Goal: Task Accomplishment & Management: Manage account settings

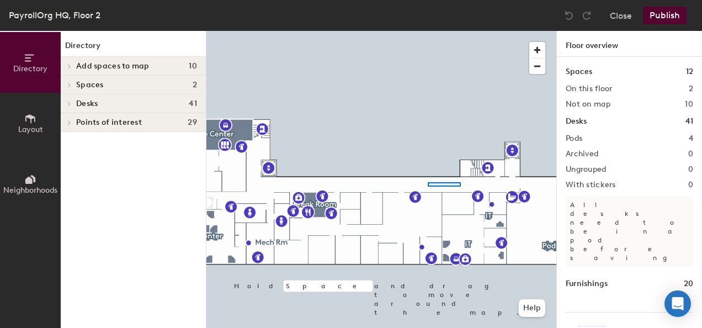
click at [428, 31] on div at bounding box center [381, 31] width 350 height 0
click at [385, 31] on div at bounding box center [381, 31] width 350 height 0
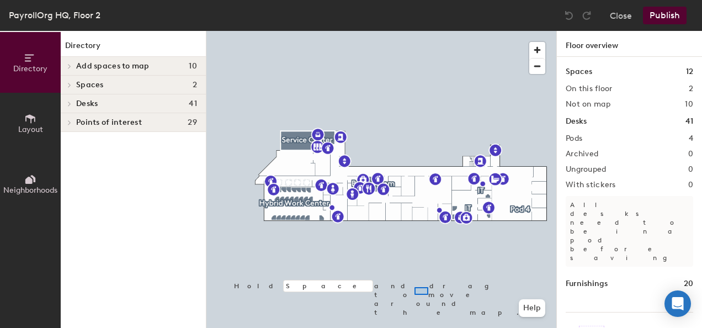
click at [423, 31] on div at bounding box center [381, 31] width 350 height 0
click at [31, 126] on span "Layout" at bounding box center [30, 129] width 25 height 9
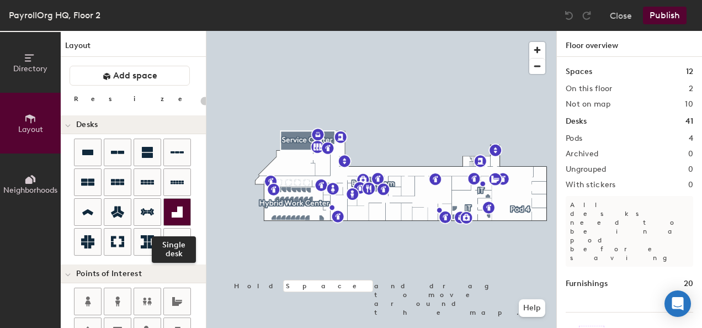
click at [178, 211] on icon at bounding box center [177, 211] width 11 height 11
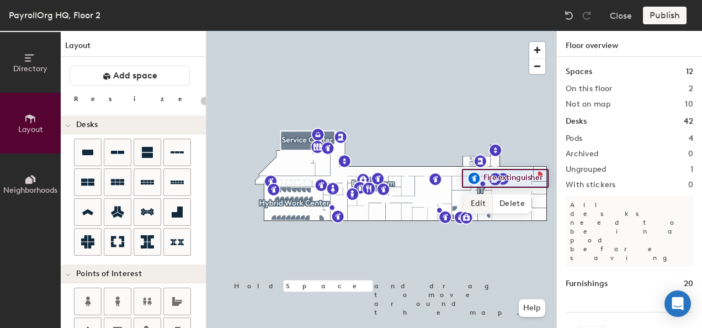
click at [479, 204] on span "Edit" at bounding box center [478, 203] width 29 height 19
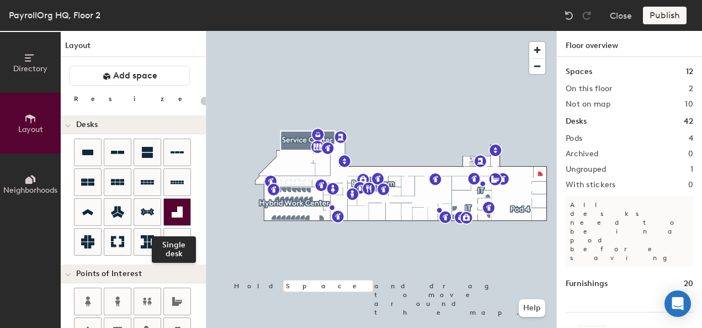
click at [179, 214] on icon at bounding box center [177, 211] width 11 height 11
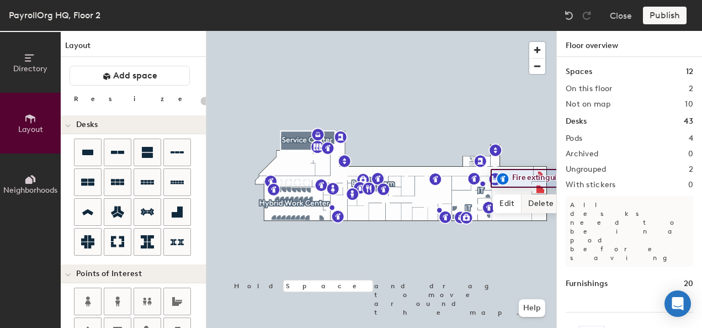
click at [548, 206] on span "Delete" at bounding box center [541, 203] width 39 height 19
click at [489, 31] on div at bounding box center [381, 31] width 350 height 0
click at [534, 51] on span "button" at bounding box center [537, 50] width 16 height 16
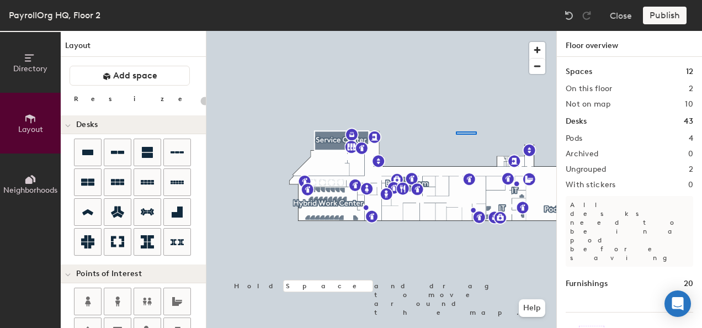
click at [449, 31] on div at bounding box center [381, 31] width 350 height 0
click at [537, 67] on span "button" at bounding box center [537, 66] width 16 height 15
click at [539, 68] on span "button" at bounding box center [537, 66] width 16 height 15
click at [572, 15] on img at bounding box center [569, 15] width 11 height 11
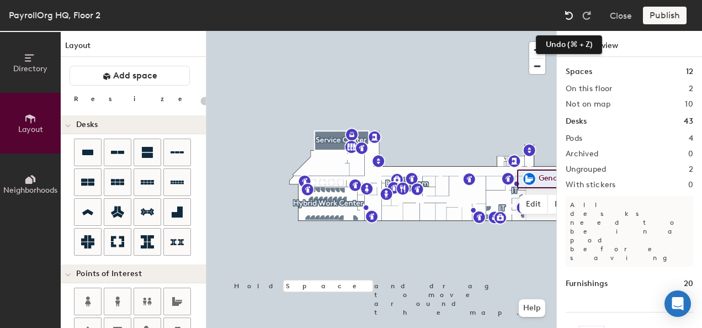
click at [571, 20] on img at bounding box center [569, 15] width 11 height 11
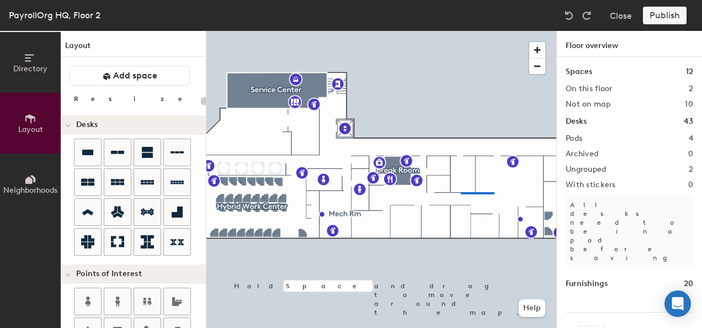
click at [461, 31] on div at bounding box center [381, 31] width 350 height 0
click at [619, 20] on button "Close" at bounding box center [621, 16] width 22 height 18
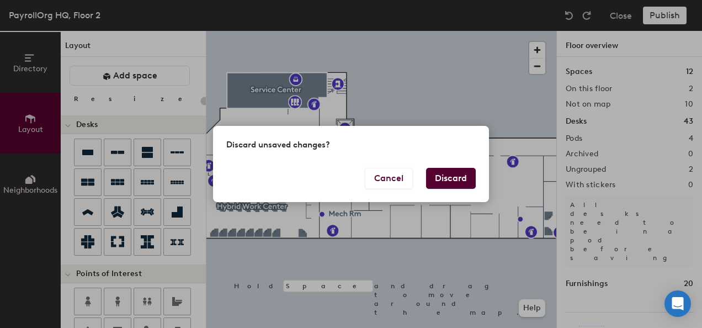
click at [465, 179] on button "Discard" at bounding box center [451, 178] width 50 height 21
type input "20"
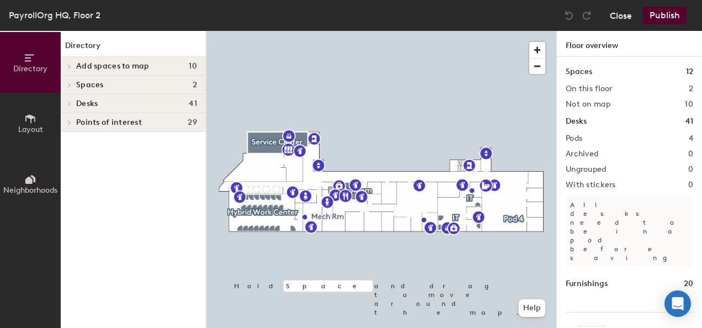
click at [624, 12] on button "Close" at bounding box center [621, 16] width 22 height 18
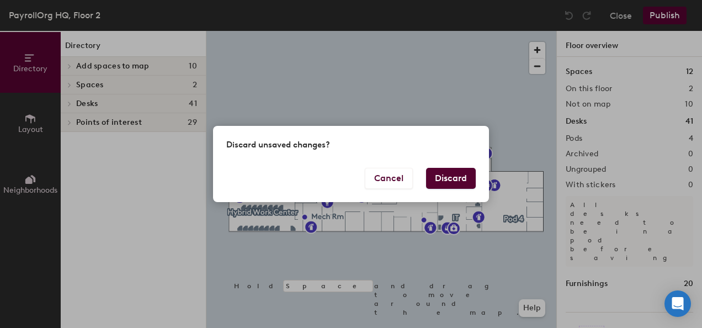
click at [449, 183] on button "Discard" at bounding box center [451, 178] width 50 height 21
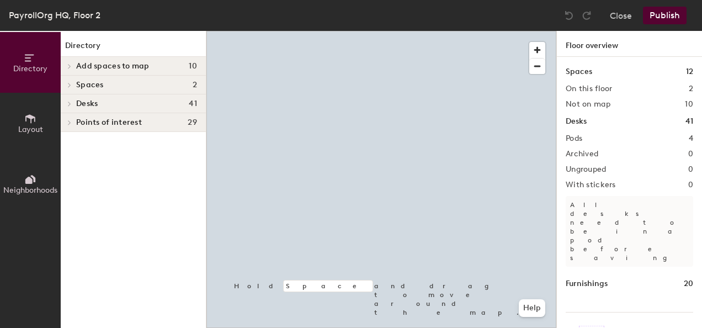
click at [34, 123] on icon at bounding box center [30, 119] width 12 height 12
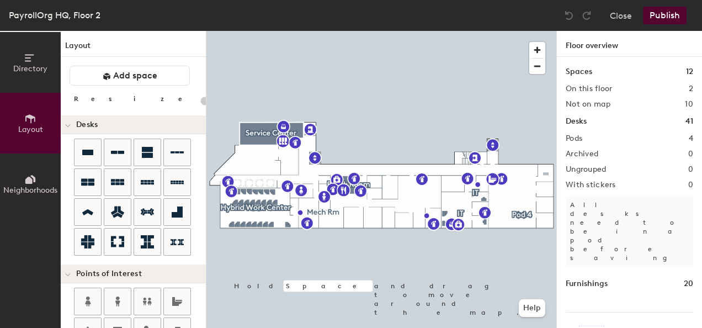
click at [546, 174] on div "Directory Layout Neighborhoods Layout Add space Resize Desks Points of Interest…" at bounding box center [351, 179] width 702 height 297
type input "100"
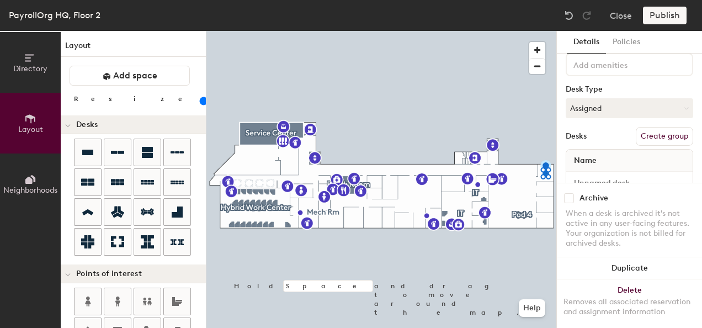
scroll to position [91, 0]
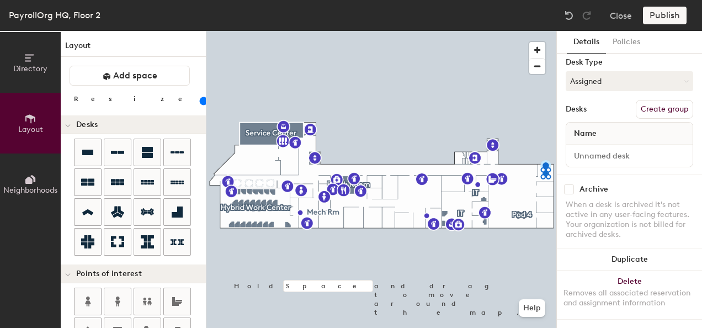
click at [598, 124] on span "Name" at bounding box center [586, 134] width 34 height 20
click at [591, 148] on input at bounding box center [630, 155] width 122 height 15
type input "OFC Desk 1"
click at [663, 76] on button "Assigned" at bounding box center [630, 81] width 128 height 20
click at [587, 108] on div "Assigned" at bounding box center [621, 115] width 110 height 17
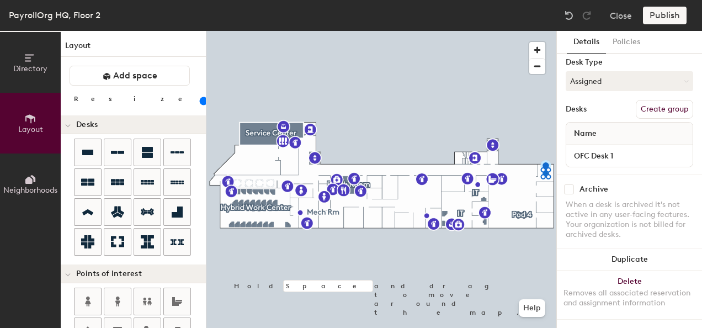
click at [658, 18] on div "Publish" at bounding box center [668, 16] width 50 height 18
click at [665, 17] on div "Publish" at bounding box center [668, 16] width 50 height 18
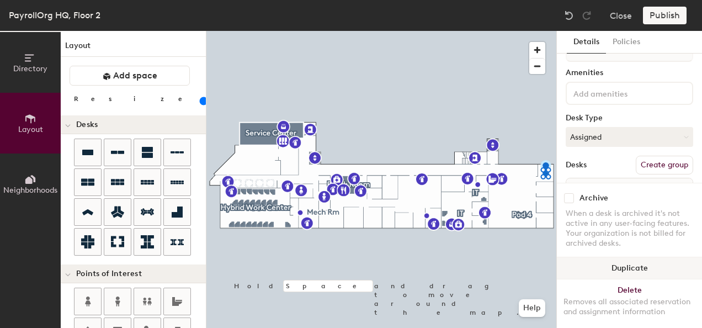
scroll to position [0, 0]
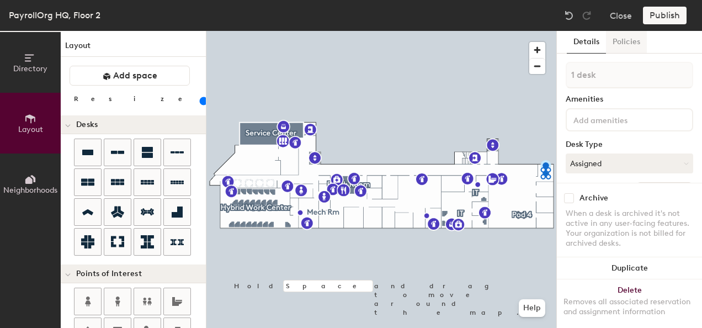
click at [617, 45] on button "Policies" at bounding box center [626, 42] width 41 height 23
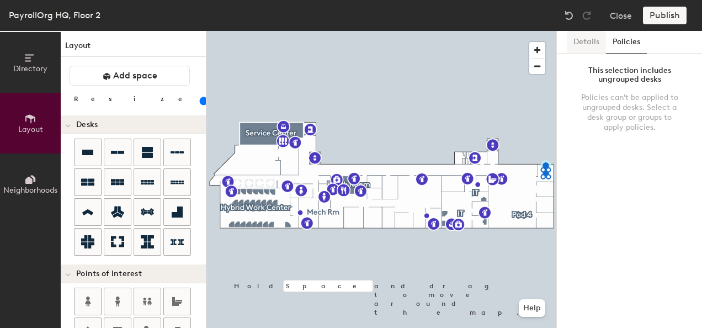
click at [593, 41] on button "Details" at bounding box center [586, 42] width 39 height 23
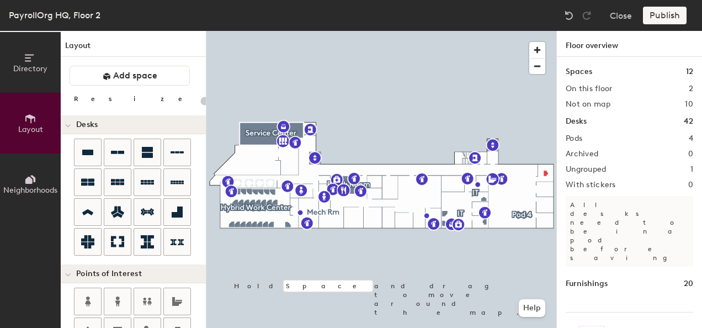
click at [665, 19] on div "Publish" at bounding box center [668, 16] width 50 height 18
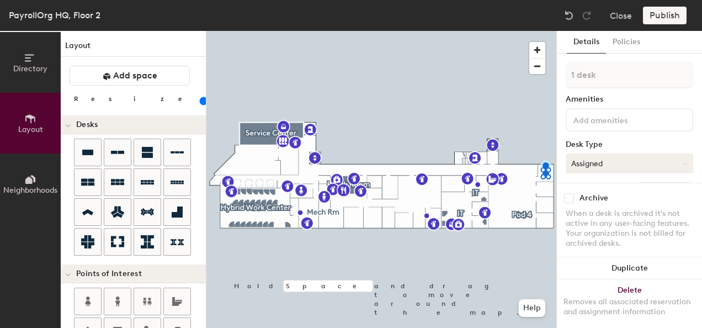
click at [616, 165] on button "Assigned" at bounding box center [630, 163] width 128 height 20
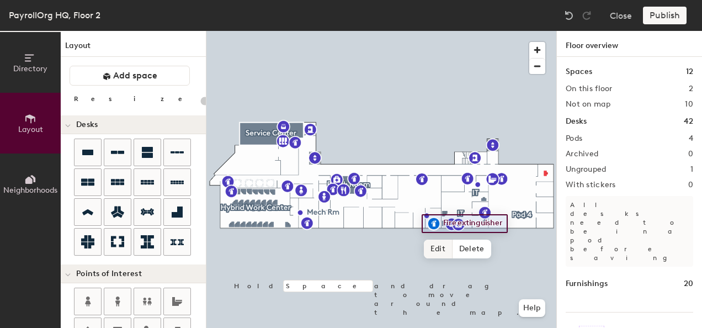
click at [443, 247] on span "Edit" at bounding box center [438, 249] width 29 height 19
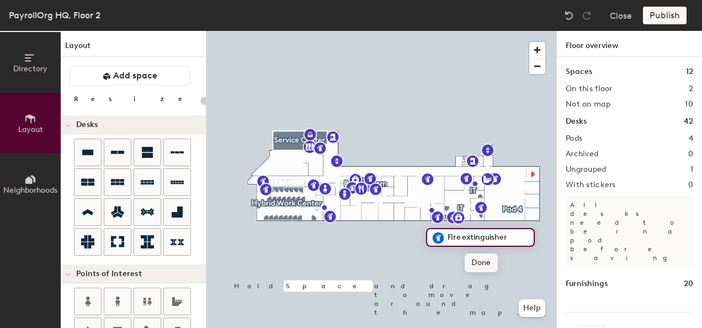
click at [476, 268] on span "Done" at bounding box center [481, 262] width 33 height 19
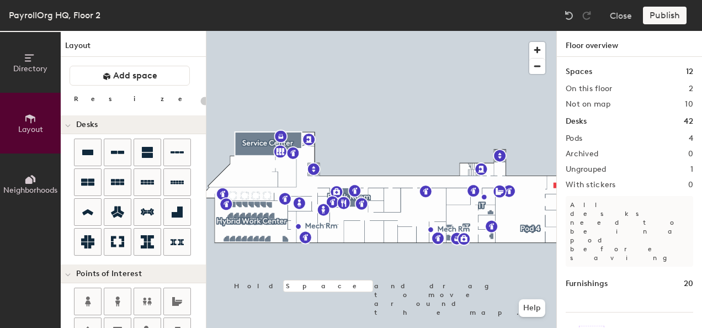
type input "100"
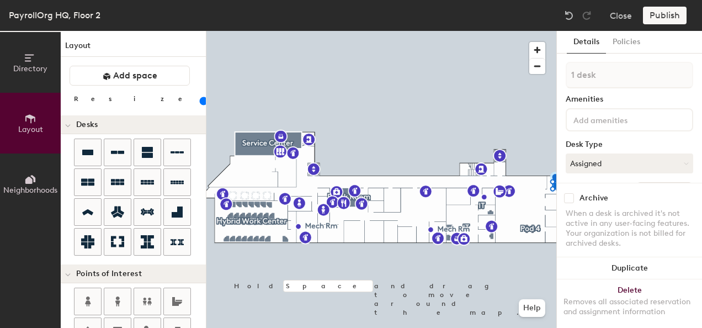
scroll to position [91, 0]
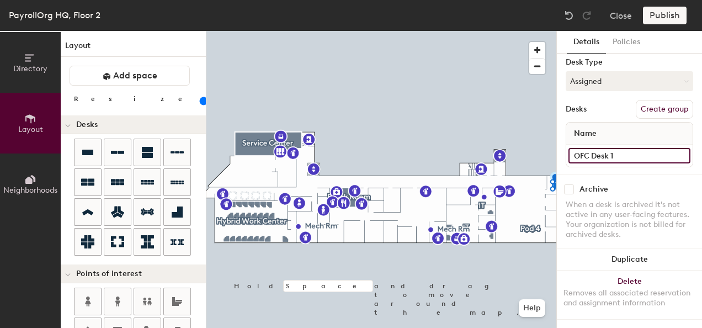
click at [589, 148] on input "OFC Desk 1" at bounding box center [630, 155] width 122 height 15
click at [608, 148] on input "OFC Desk 1" at bounding box center [630, 155] width 122 height 15
click at [575, 148] on input "OFC 1" at bounding box center [630, 155] width 122 height 15
click at [574, 148] on input "OFC 1" at bounding box center [630, 155] width 122 height 15
type input "Acct OFC 1"
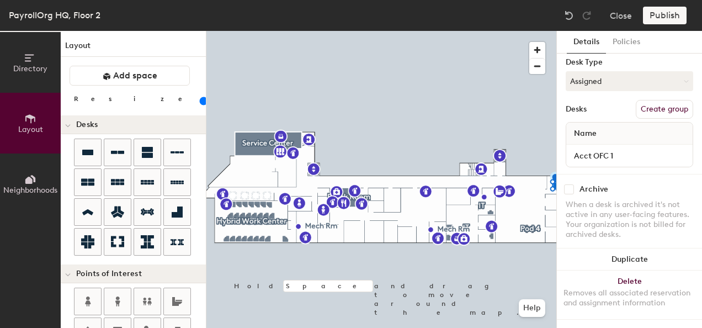
click at [654, 20] on div "Publish" at bounding box center [668, 16] width 50 height 18
click at [658, 20] on div "Publish" at bounding box center [668, 16] width 50 height 18
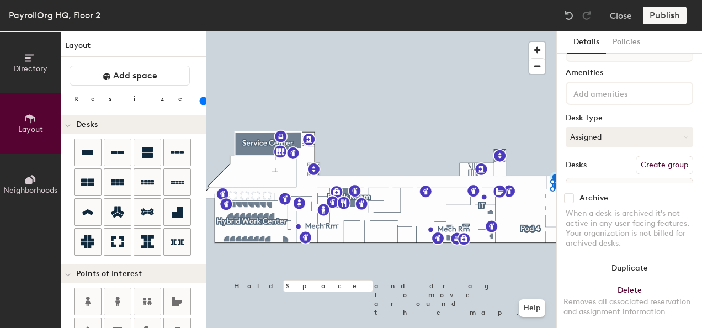
scroll to position [0, 0]
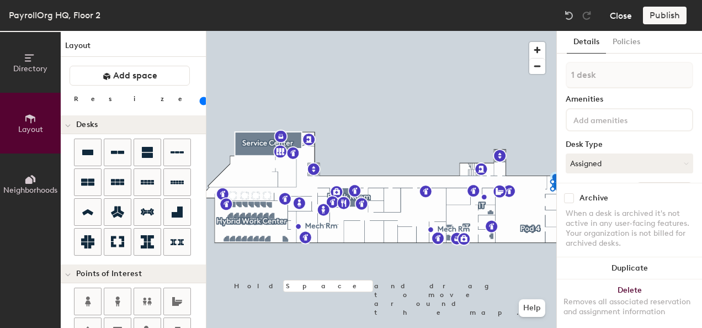
click at [620, 18] on button "Close" at bounding box center [621, 16] width 22 height 18
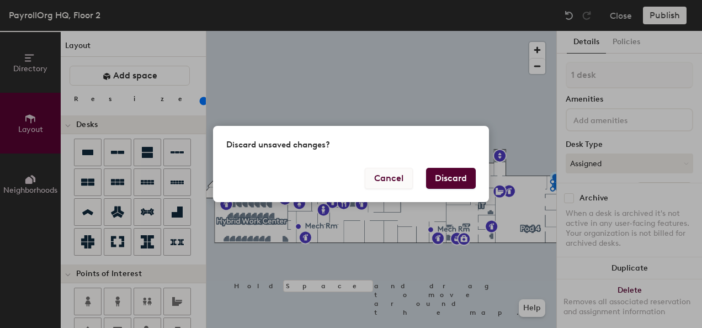
click at [387, 180] on button "Cancel" at bounding box center [389, 178] width 48 height 21
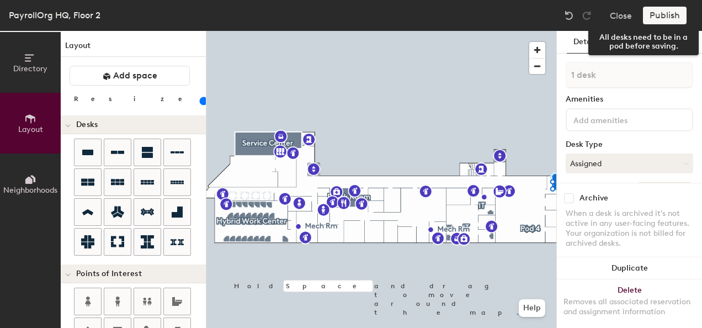
click at [661, 20] on div "Publish" at bounding box center [668, 16] width 50 height 18
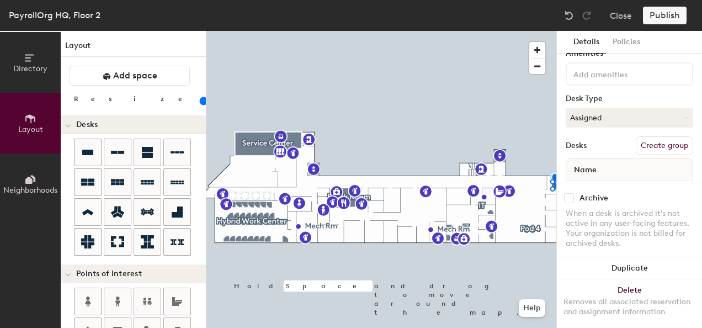
scroll to position [91, 0]
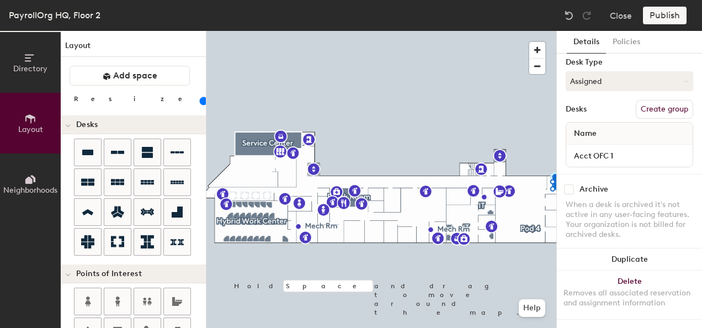
click at [598, 124] on span "Name" at bounding box center [586, 134] width 34 height 20
click at [646, 174] on div "Archive When a desk is archived it's not active in any user-facing features. Yo…" at bounding box center [629, 213] width 145 height 79
click at [625, 249] on button "Duplicate" at bounding box center [629, 259] width 145 height 22
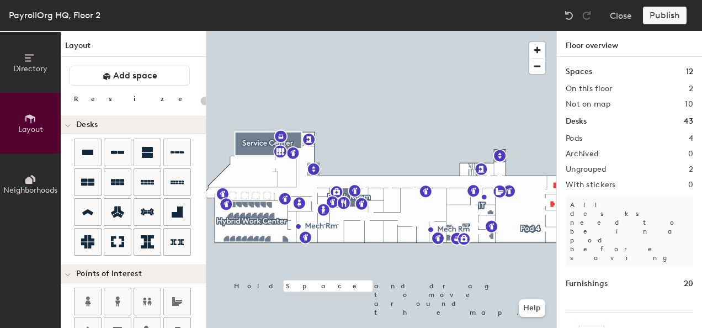
click at [664, 15] on div "Publish" at bounding box center [668, 16] width 50 height 18
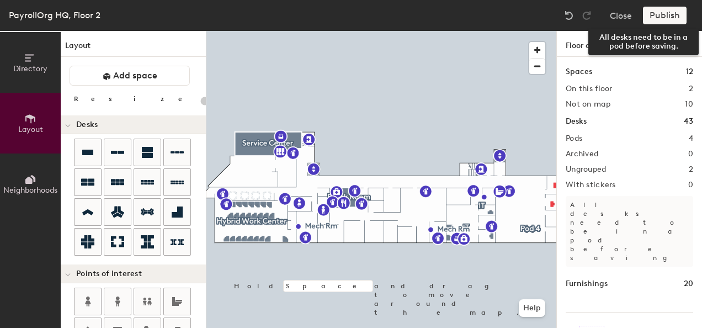
click at [676, 15] on div "Publish" at bounding box center [668, 16] width 50 height 18
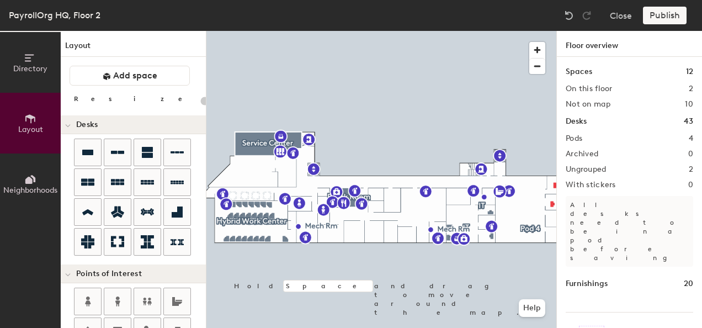
click at [669, 14] on div "Publish" at bounding box center [668, 16] width 50 height 18
click at [668, 14] on div "Publish" at bounding box center [668, 16] width 50 height 18
click at [472, 31] on div at bounding box center [381, 31] width 350 height 0
click at [538, 31] on div at bounding box center [381, 31] width 350 height 0
type input "100"
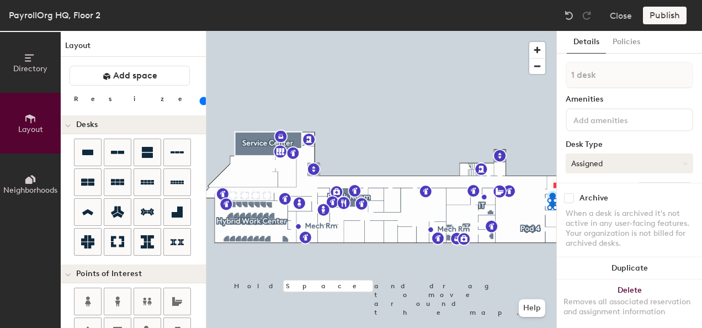
click at [671, 159] on button "Assigned" at bounding box center [630, 163] width 128 height 20
click at [588, 226] on div "Hoteled" at bounding box center [621, 230] width 110 height 17
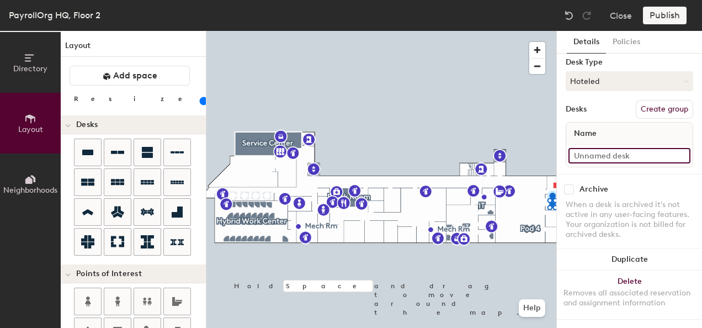
click at [597, 148] on input at bounding box center [630, 155] width 122 height 15
type input "c"
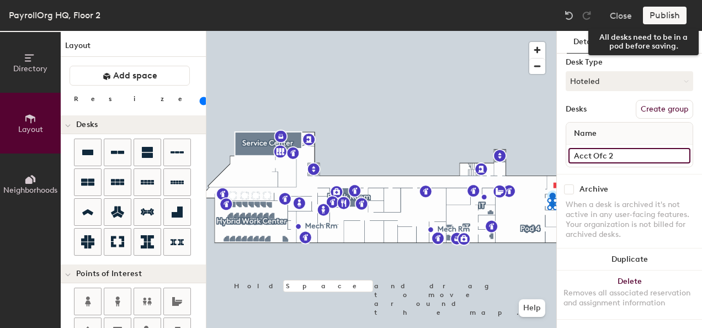
type input "Acct Ofc 2"
click at [659, 19] on div "Publish" at bounding box center [668, 16] width 50 height 18
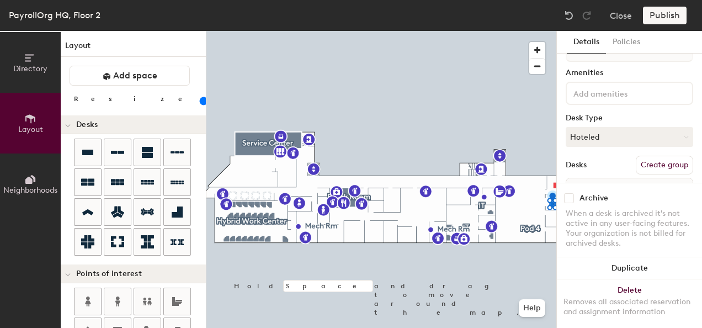
scroll to position [0, 0]
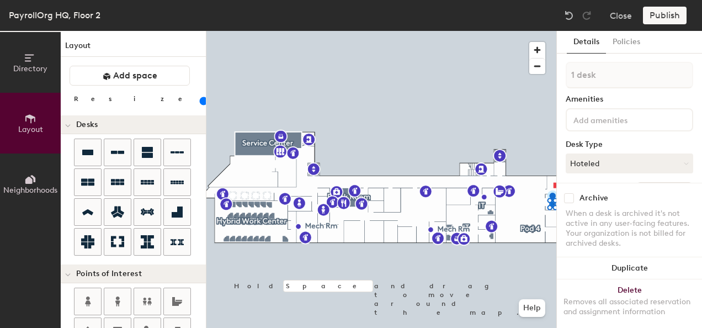
click at [617, 123] on input at bounding box center [620, 119] width 99 height 13
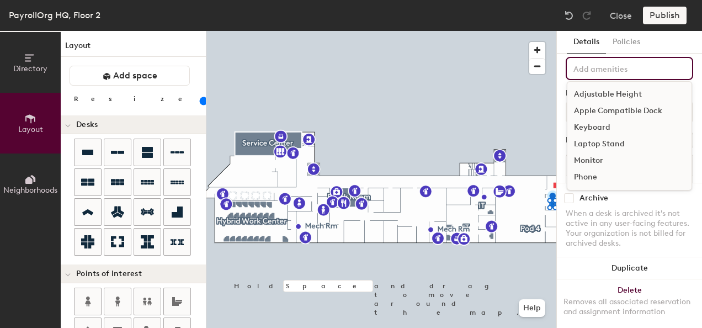
scroll to position [36, 0]
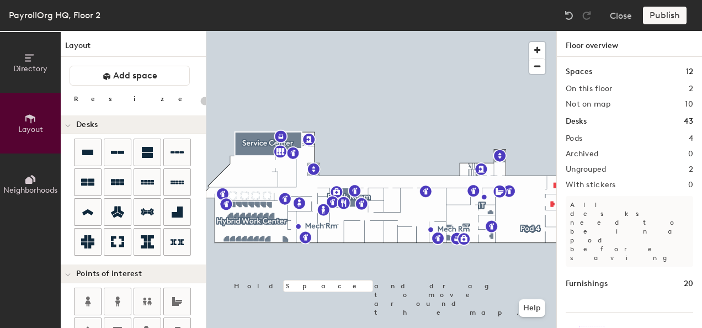
click at [543, 31] on div at bounding box center [381, 31] width 350 height 0
click at [660, 19] on div "Publish" at bounding box center [668, 16] width 50 height 18
click at [665, 20] on div "Publish" at bounding box center [668, 16] width 50 height 18
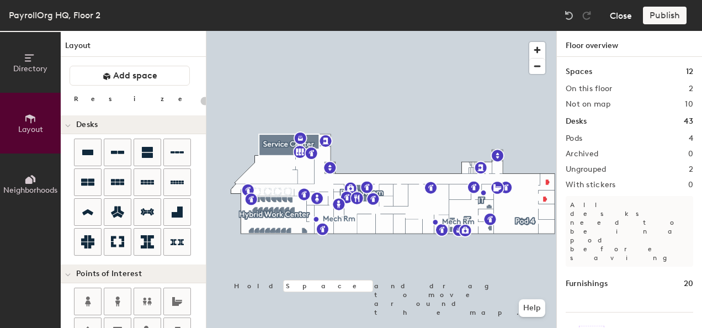
click at [620, 18] on button "Close" at bounding box center [621, 16] width 22 height 18
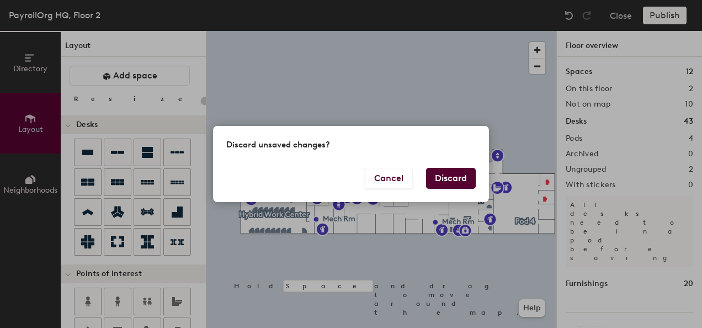
click at [450, 184] on button "Discard" at bounding box center [451, 178] width 50 height 21
type input "20"
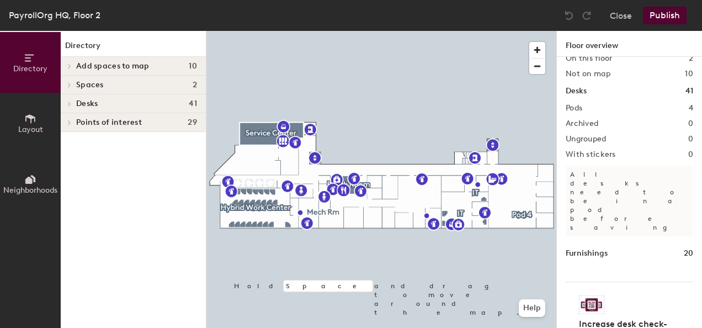
scroll to position [43, 0]
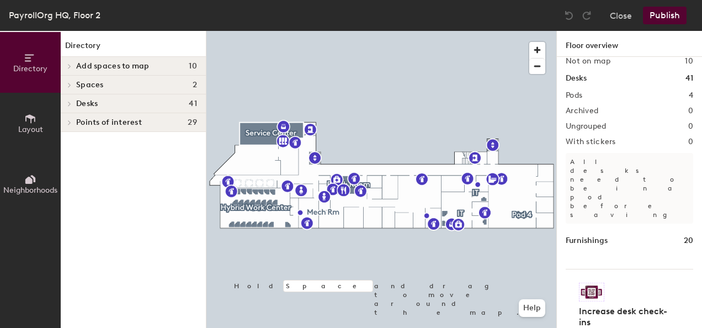
click at [103, 103] on h4 "Desks 41" at bounding box center [136, 103] width 121 height 9
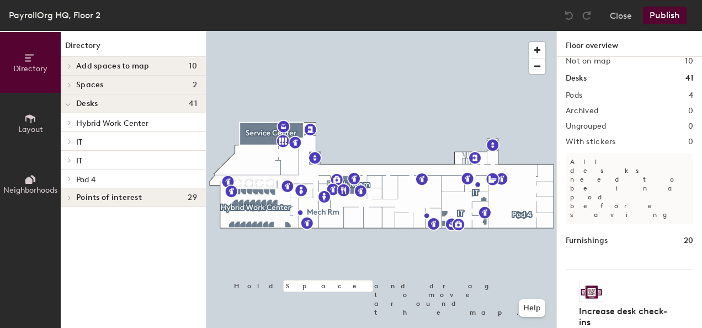
click at [38, 126] on span "Layout" at bounding box center [30, 129] width 25 height 9
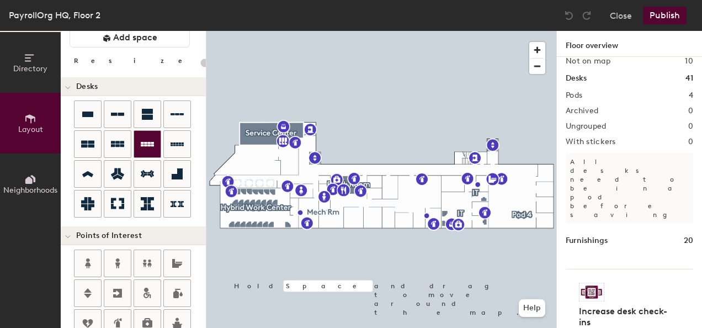
scroll to position [55, 0]
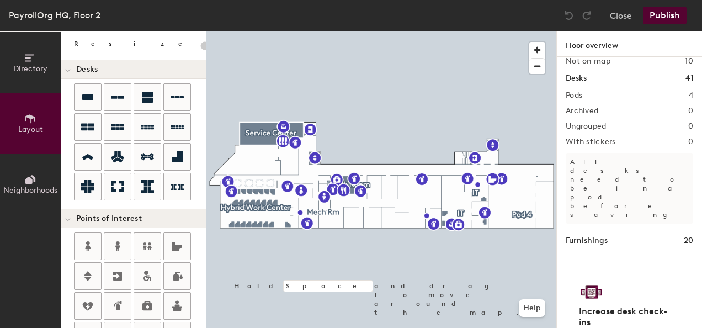
click at [544, 173] on div "Directory Layout Neighborhoods Layout Add space Resize Desks Points of Interest…" at bounding box center [351, 179] width 702 height 297
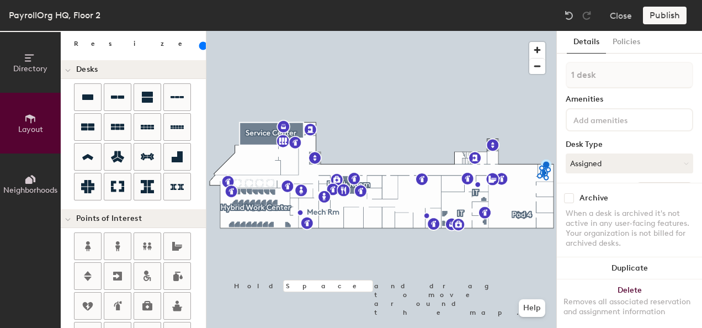
drag, startPoint x: 90, startPoint y: 96, endPoint x: 526, endPoint y: 195, distance: 447.1
click at [526, 31] on div at bounding box center [381, 31] width 350 height 0
drag, startPoint x: 626, startPoint y: 259, endPoint x: 622, endPoint y: 253, distance: 7.5
click at [626, 259] on button "Duplicate" at bounding box center [629, 268] width 145 height 22
click at [621, 259] on button "Duplicate" at bounding box center [629, 268] width 145 height 22
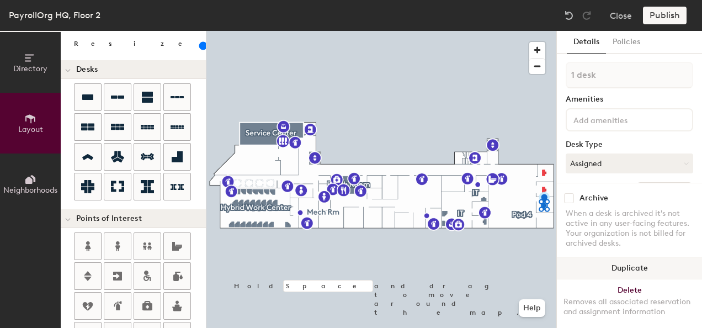
click at [617, 259] on button "Duplicate" at bounding box center [629, 268] width 145 height 22
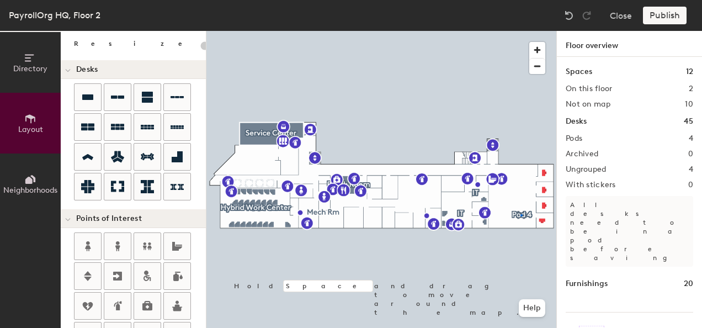
click at [521, 31] on div at bounding box center [381, 31] width 350 height 0
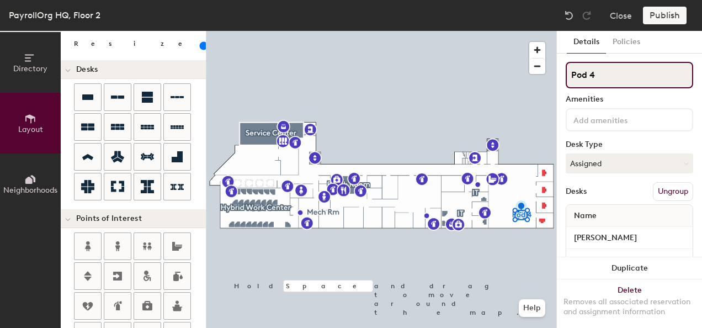
click at [593, 78] on input "Pod 4" at bounding box center [630, 75] width 128 height 26
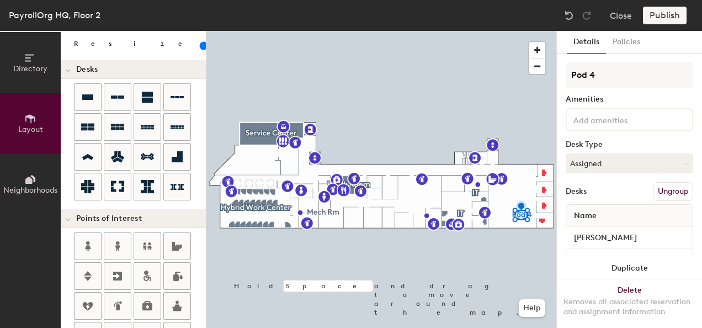
click at [657, 193] on button "Ungroup" at bounding box center [673, 191] width 40 height 19
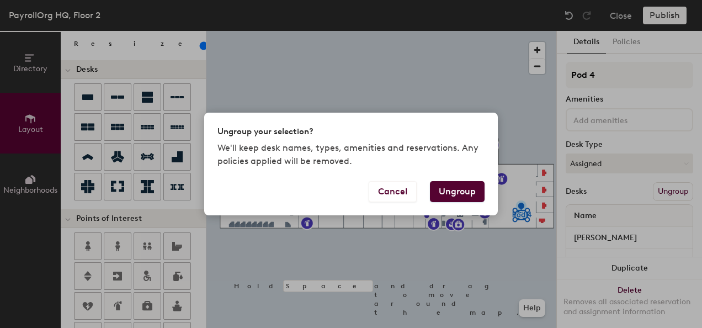
click at [457, 195] on button "Ungroup" at bounding box center [457, 191] width 55 height 21
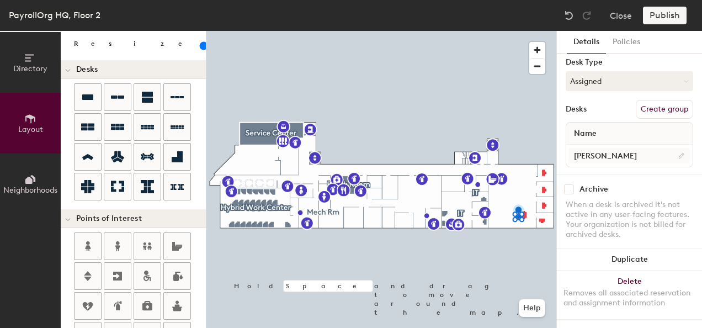
scroll to position [91, 0]
drag, startPoint x: 556, startPoint y: 156, endPoint x: 640, endPoint y: 179, distance: 86.5
click at [640, 184] on div "Archive" at bounding box center [630, 189] width 128 height 10
click at [526, 31] on div at bounding box center [381, 31] width 350 height 0
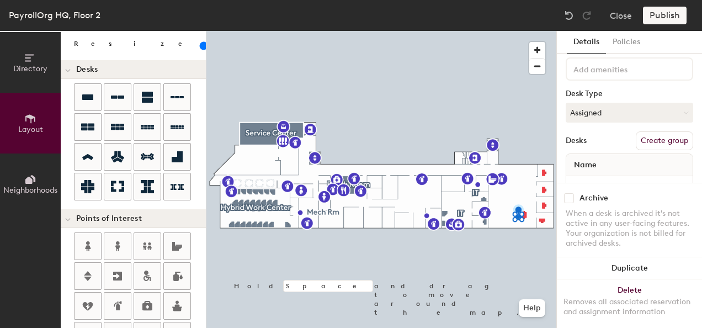
scroll to position [0, 0]
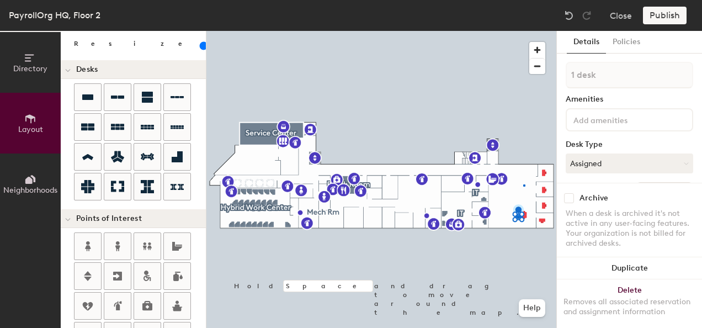
click at [523, 31] on div at bounding box center [381, 31] width 350 height 0
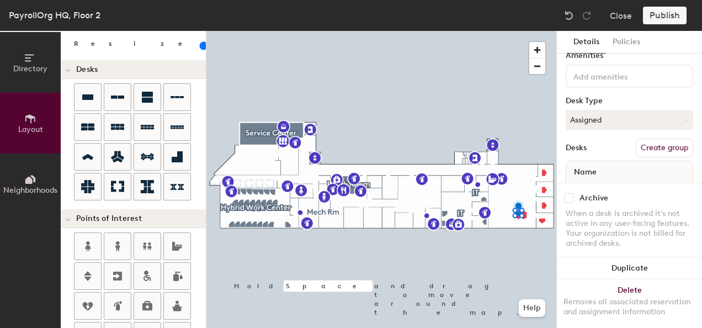
scroll to position [91, 0]
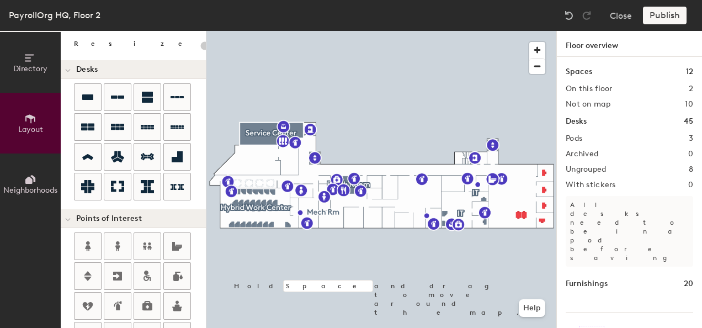
click at [663, 23] on div "Publish" at bounding box center [668, 16] width 50 height 18
click at [544, 31] on div at bounding box center [381, 31] width 350 height 0
type input "120"
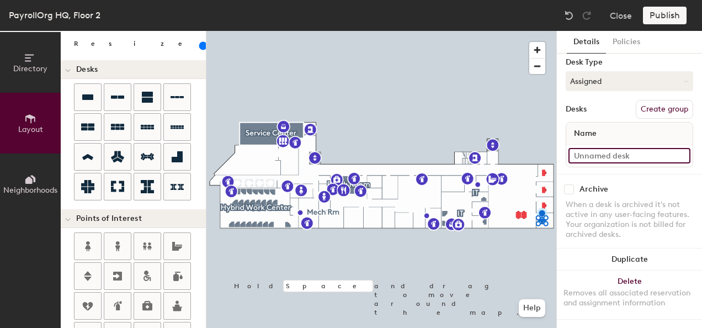
click at [597, 150] on input at bounding box center [630, 155] width 122 height 15
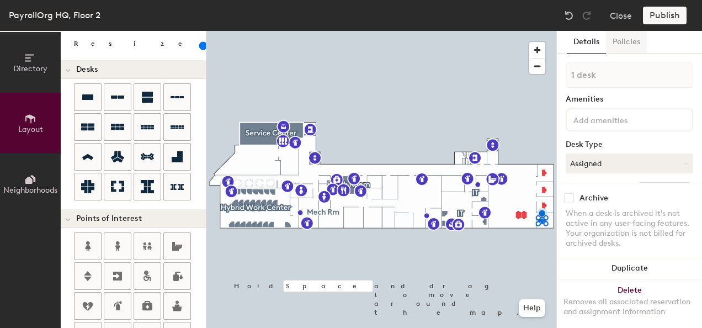
type input "Elizabeth Castillo"
click at [623, 44] on button "Policies" at bounding box center [626, 42] width 41 height 23
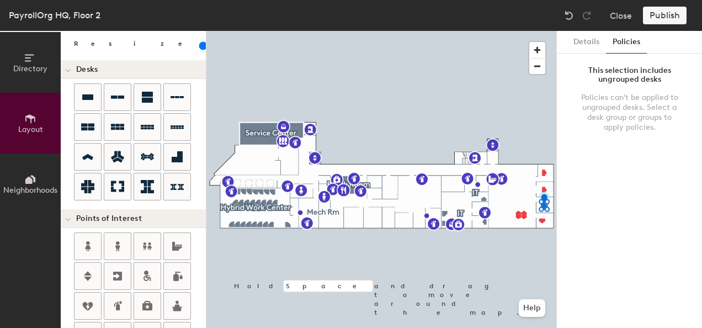
drag, startPoint x: 592, startPoint y: 46, endPoint x: 606, endPoint y: 61, distance: 19.9
click at [592, 48] on button "Details" at bounding box center [586, 42] width 39 height 23
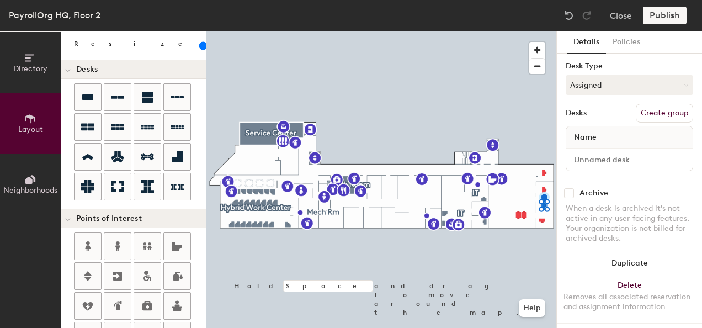
scroll to position [91, 0]
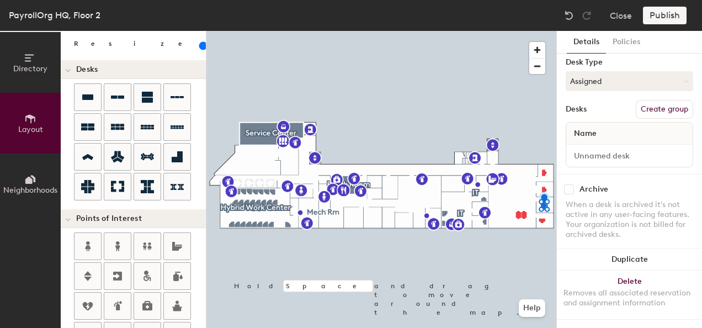
click at [598, 128] on span "Name" at bounding box center [586, 134] width 34 height 20
click at [612, 148] on input at bounding box center [630, 155] width 122 height 15
click at [586, 151] on input "Le" at bounding box center [630, 155] width 122 height 15
click at [587, 148] on input "Le" at bounding box center [630, 155] width 122 height 15
type input "Leland Dunn"
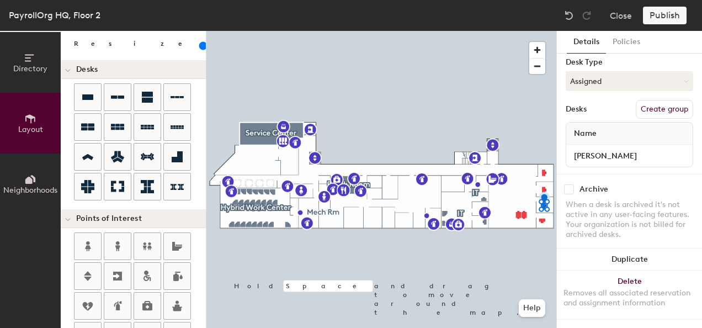
click at [662, 184] on div "Archive" at bounding box center [630, 189] width 128 height 10
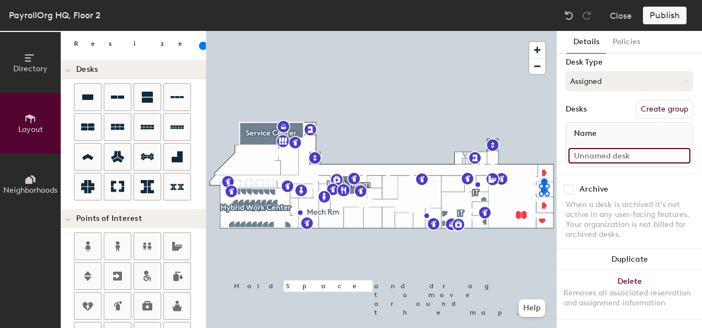
click at [606, 148] on input at bounding box center [630, 155] width 122 height 15
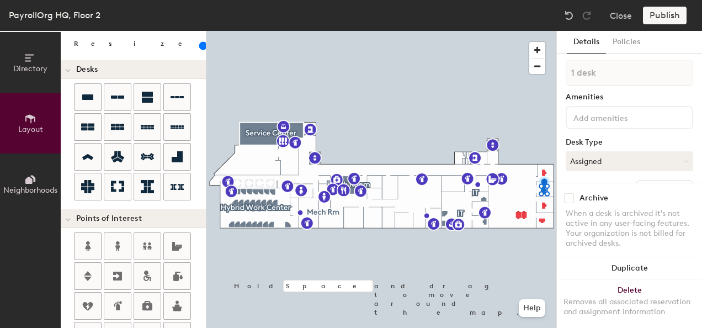
scroll to position [0, 0]
type input "Colby Cure"
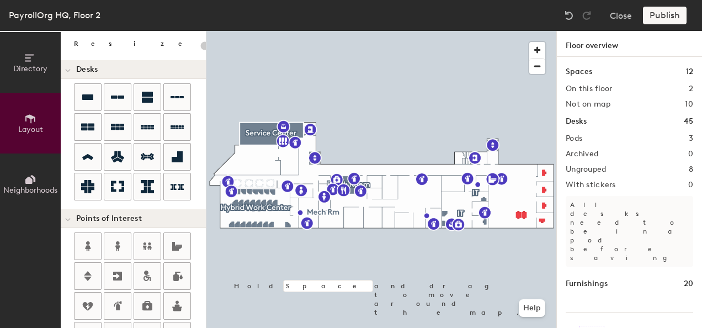
click at [543, 31] on div at bounding box center [381, 31] width 350 height 0
type input "120"
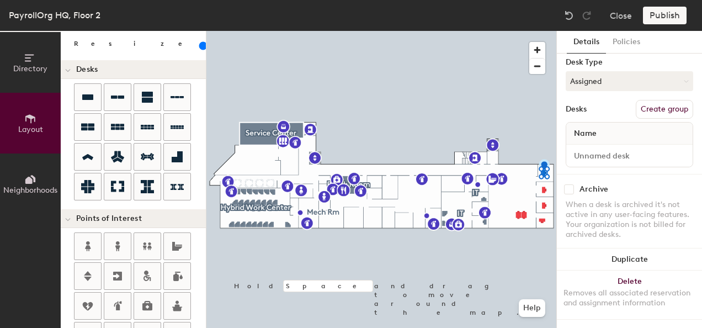
scroll to position [91, 0]
click at [610, 148] on input at bounding box center [630, 155] width 122 height 15
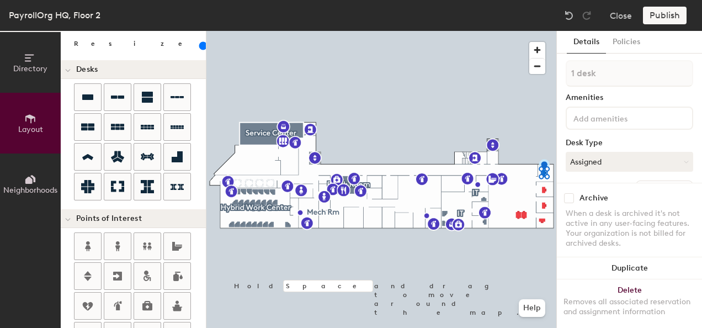
scroll to position [0, 0]
type input "Kathleen Burke"
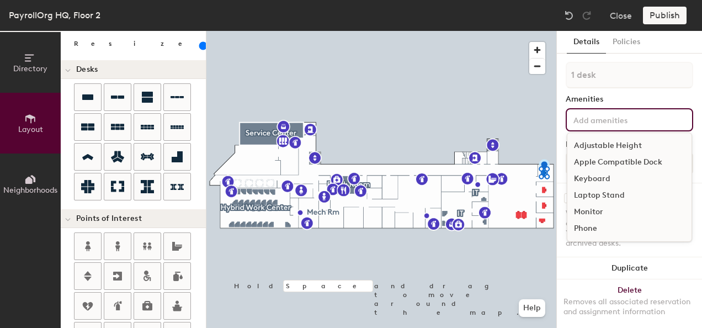
click at [609, 122] on input at bounding box center [620, 119] width 99 height 13
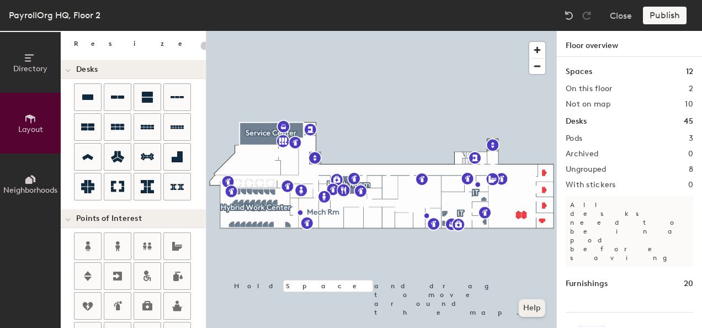
click at [496, 31] on div at bounding box center [381, 31] width 350 height 0
type input "120"
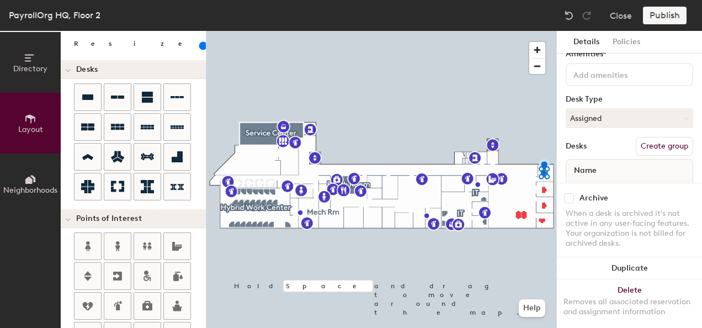
scroll to position [91, 0]
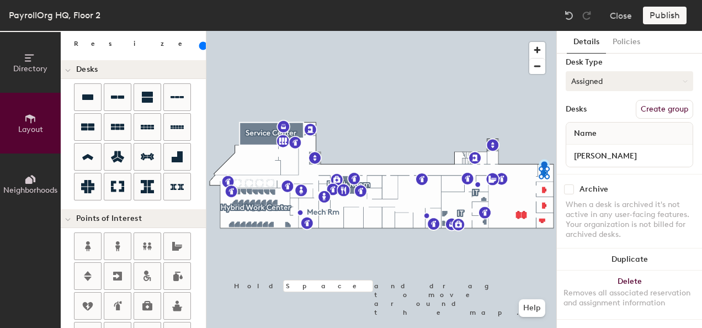
click at [683, 79] on icon at bounding box center [685, 81] width 5 height 5
click at [583, 140] on div "Hoteled" at bounding box center [621, 148] width 110 height 17
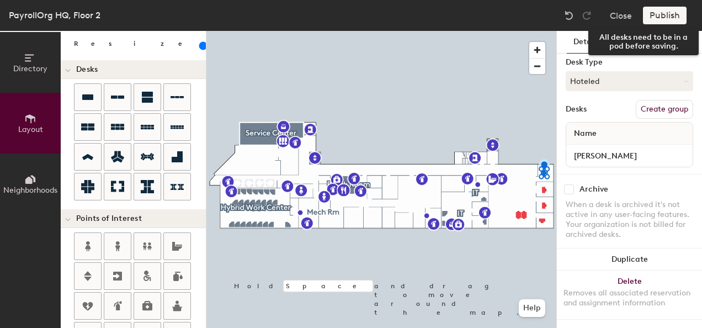
click at [666, 20] on div "Publish" at bounding box center [668, 16] width 50 height 18
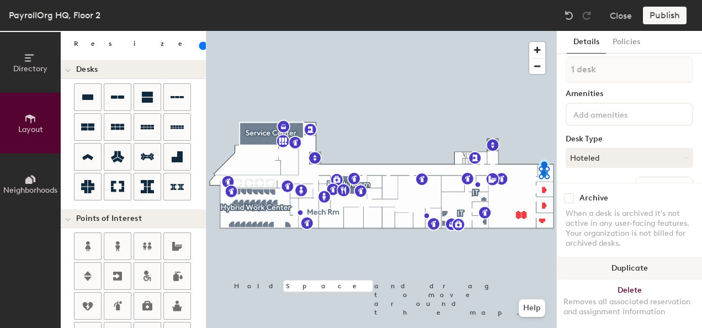
scroll to position [0, 0]
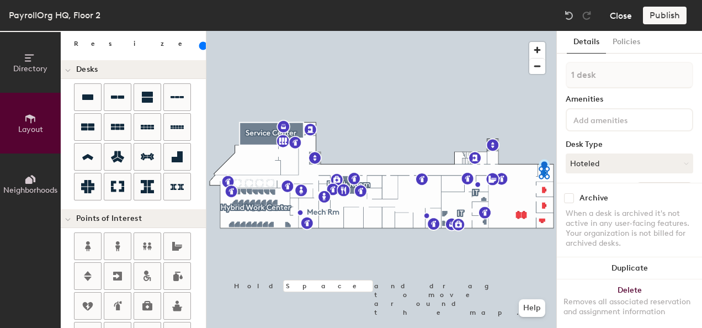
click at [627, 16] on button "Close" at bounding box center [621, 16] width 22 height 18
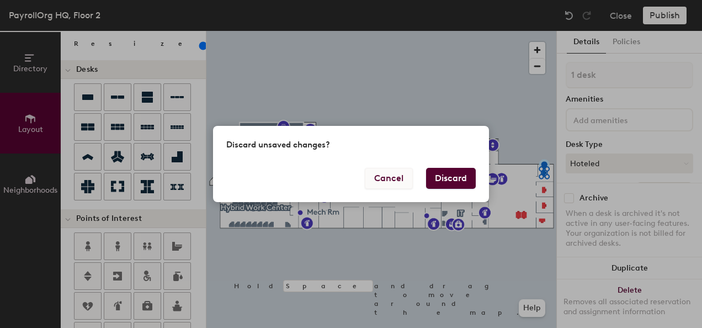
click at [390, 180] on button "Cancel" at bounding box center [389, 178] width 48 height 21
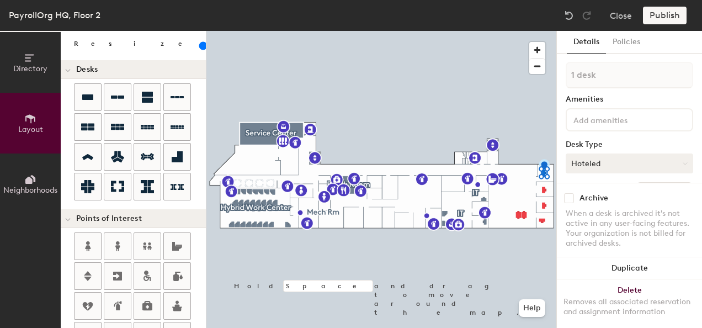
click at [683, 165] on icon at bounding box center [685, 163] width 5 height 5
click at [586, 200] on div "Assigned" at bounding box center [621, 197] width 110 height 17
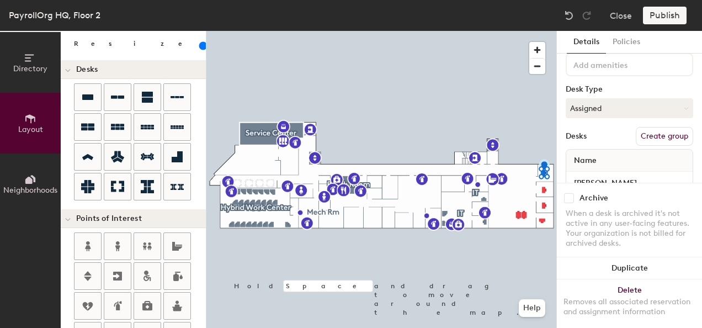
scroll to position [91, 0]
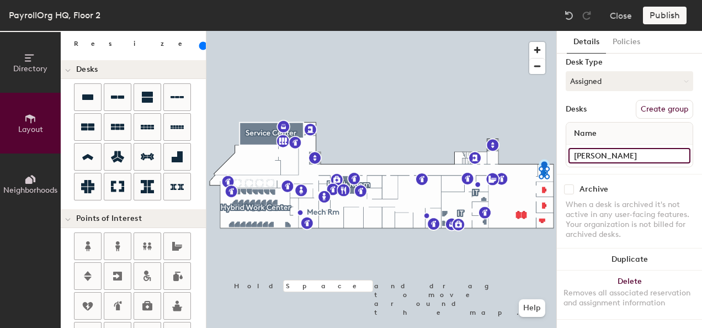
click at [634, 148] on input "Kathleen Burke" at bounding box center [630, 155] width 122 height 15
type input "k"
type input "Kathleen Burke"
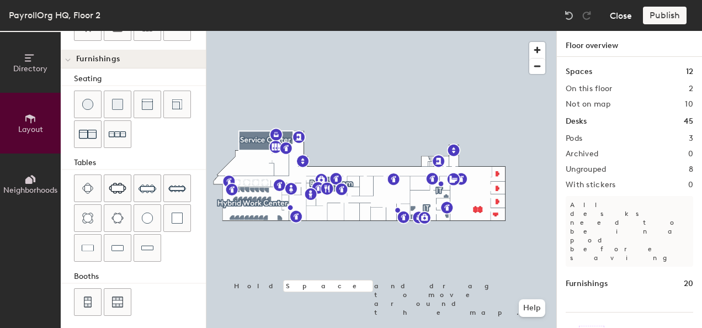
click at [626, 7] on button "Close" at bounding box center [621, 16] width 22 height 18
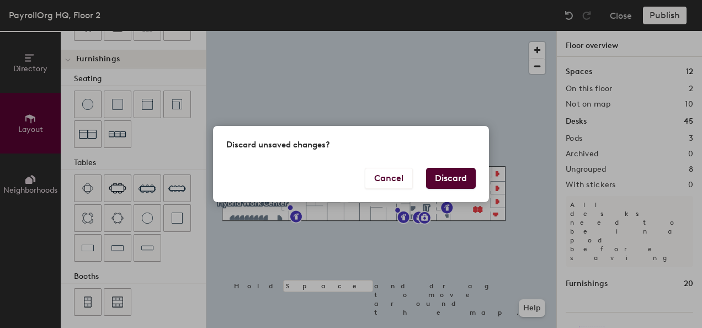
click at [442, 179] on button "Discard" at bounding box center [451, 178] width 50 height 21
type input "20"
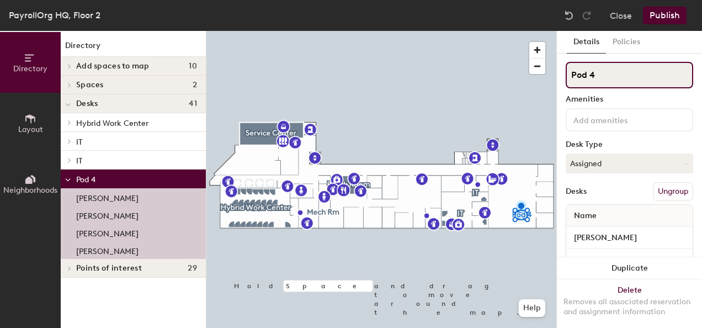
click at [596, 80] on input "Pod 4" at bounding box center [630, 75] width 128 height 26
click at [607, 75] on input "Pod 4" at bounding box center [630, 75] width 128 height 26
type input "P"
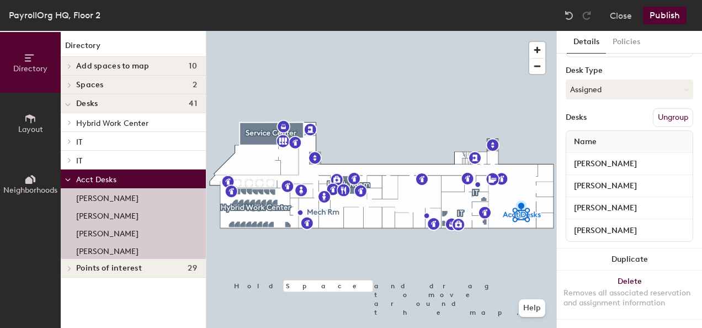
scroll to position [83, 0]
type input "Acct Desks"
click at [662, 110] on button "Ungroup" at bounding box center [673, 117] width 40 height 19
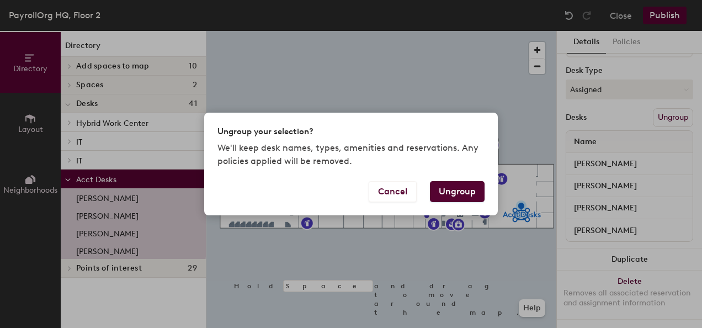
click at [458, 197] on button "Ungroup" at bounding box center [457, 191] width 55 height 21
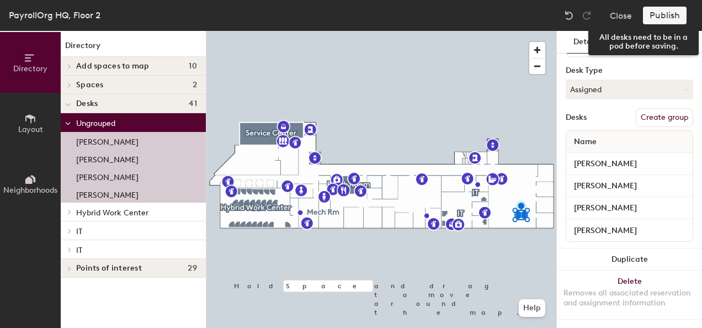
click at [670, 17] on div "Publish" at bounding box center [668, 16] width 50 height 18
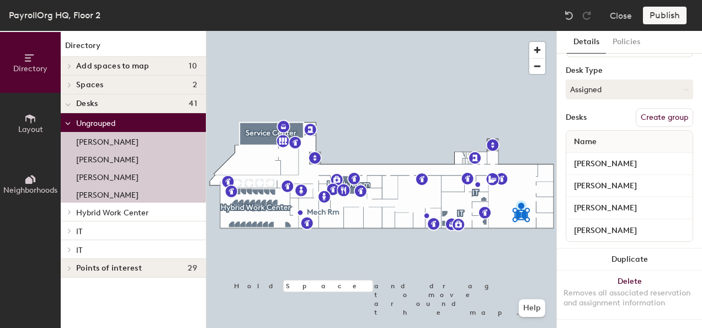
drag, startPoint x: 657, startPoint y: 17, endPoint x: 658, endPoint y: 23, distance: 6.7
click at [657, 16] on div "Publish" at bounding box center [668, 16] width 50 height 18
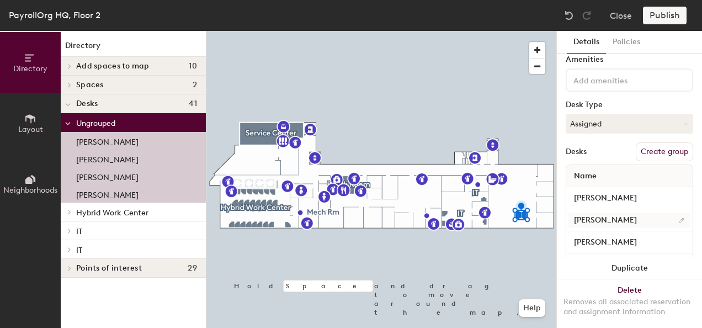
scroll to position [0, 0]
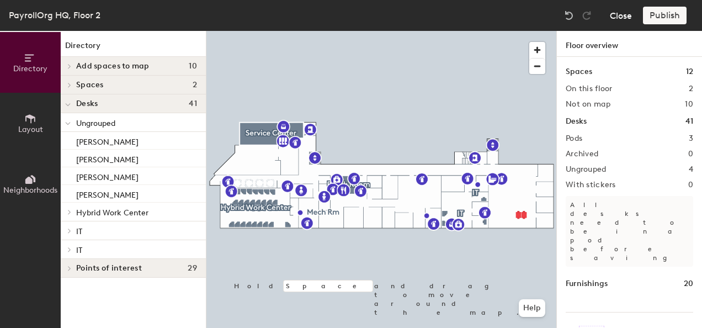
click at [618, 23] on button "Close" at bounding box center [621, 16] width 22 height 18
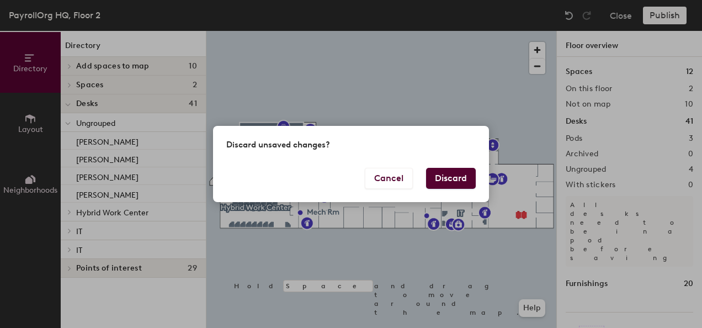
drag, startPoint x: 458, startPoint y: 180, endPoint x: 442, endPoint y: 210, distance: 34.1
click at [457, 181] on button "Discard" at bounding box center [451, 178] width 50 height 21
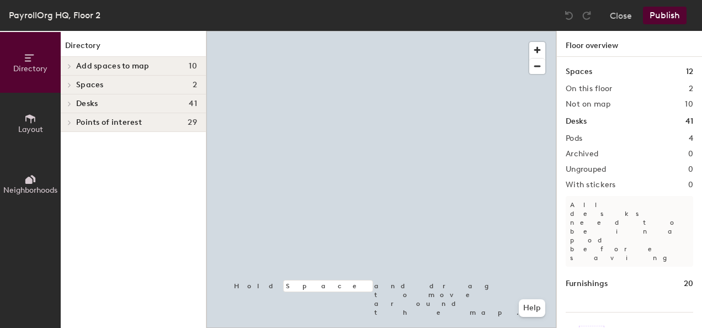
click at [33, 129] on span "Layout" at bounding box center [30, 129] width 25 height 9
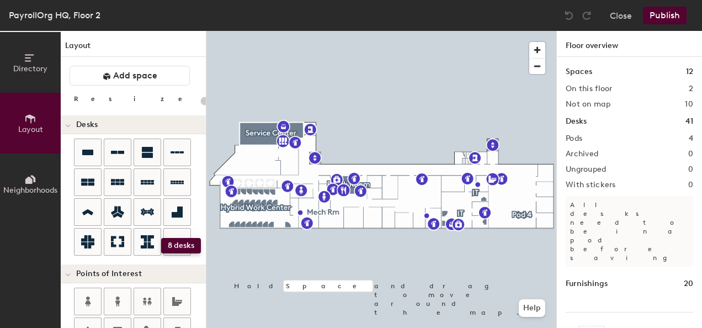
drag, startPoint x: 176, startPoint y: 238, endPoint x: 161, endPoint y: 238, distance: 14.4
click at [161, 238] on div at bounding box center [140, 198] width 132 height 119
click at [421, 195] on div "Directory Layout Neighborhoods Layout Add space Resize Desks Points of Interest…" at bounding box center [351, 179] width 702 height 297
type input "100"
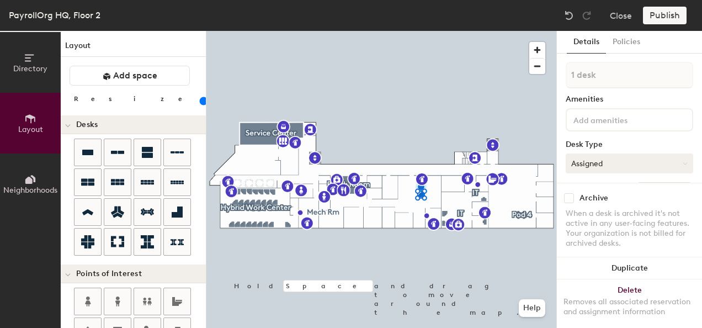
click at [679, 165] on button "Assigned" at bounding box center [630, 163] width 128 height 20
click at [652, 143] on div "Desk Type" at bounding box center [630, 144] width 128 height 9
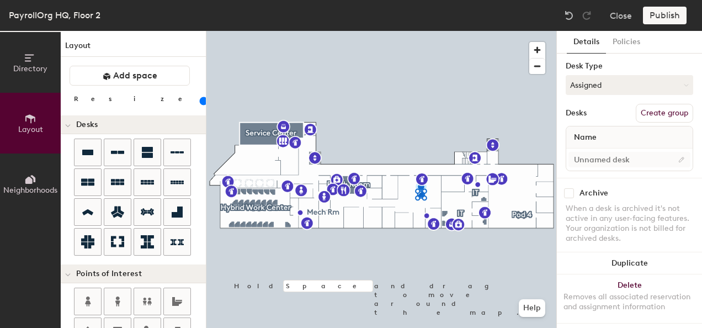
scroll to position [91, 0]
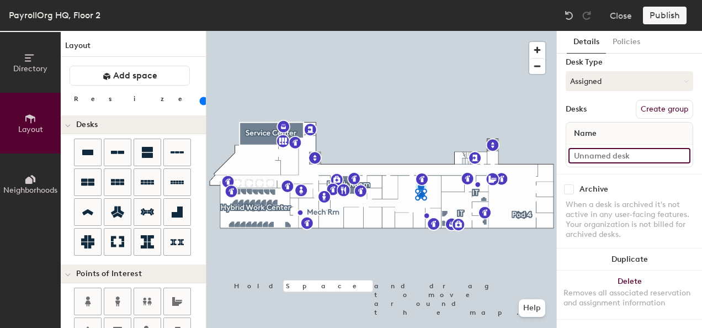
click at [599, 148] on input at bounding box center [630, 155] width 122 height 15
type input "l"
type input "Lone Desk"
click at [671, 18] on div "Publish" at bounding box center [668, 16] width 50 height 18
click at [629, 18] on button "Close" at bounding box center [621, 16] width 22 height 18
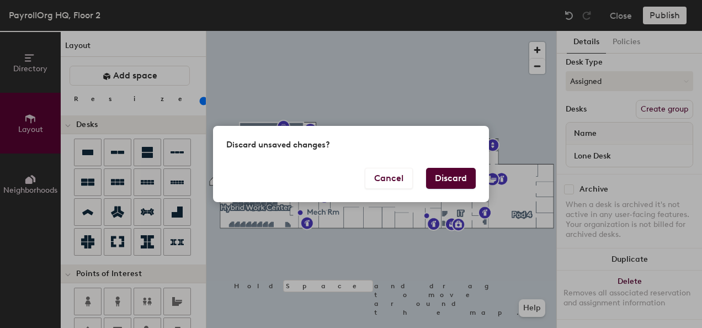
click at [447, 176] on button "Discard" at bounding box center [451, 178] width 50 height 21
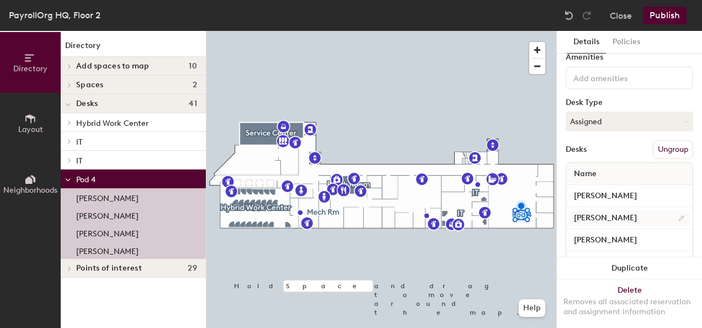
scroll to position [83, 0]
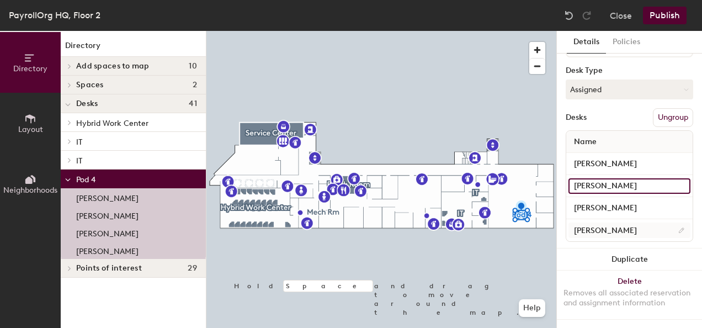
drag, startPoint x: 617, startPoint y: 181, endPoint x: 630, endPoint y: 224, distance: 44.5
click at [617, 181] on input "[PERSON_NAME]" at bounding box center [630, 185] width 122 height 15
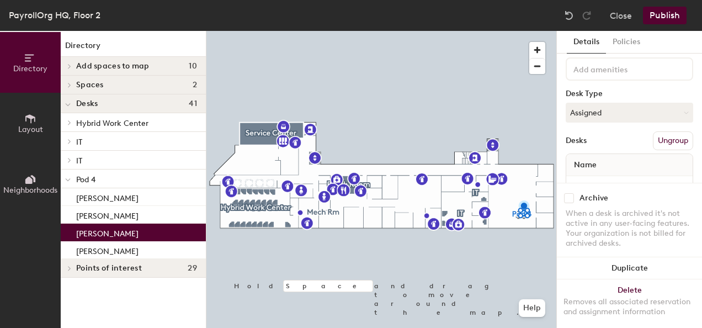
scroll to position [0, 0]
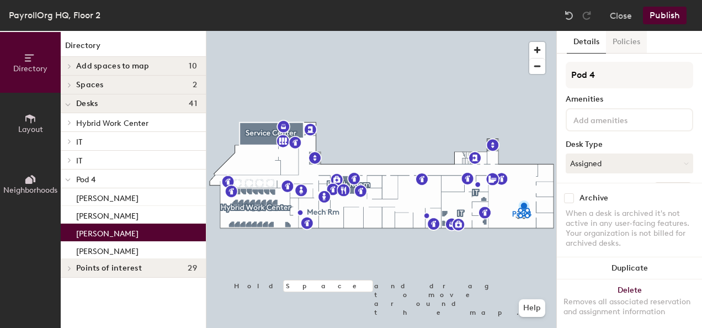
click at [627, 47] on button "Policies" at bounding box center [626, 42] width 41 height 23
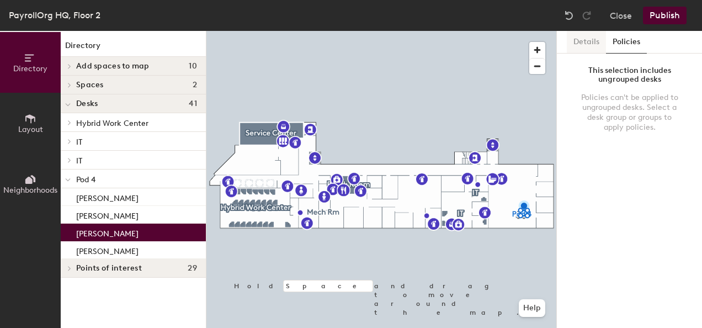
drag, startPoint x: 586, startPoint y: 38, endPoint x: 603, endPoint y: 52, distance: 22.7
click at [587, 41] on button "Details" at bounding box center [586, 42] width 39 height 23
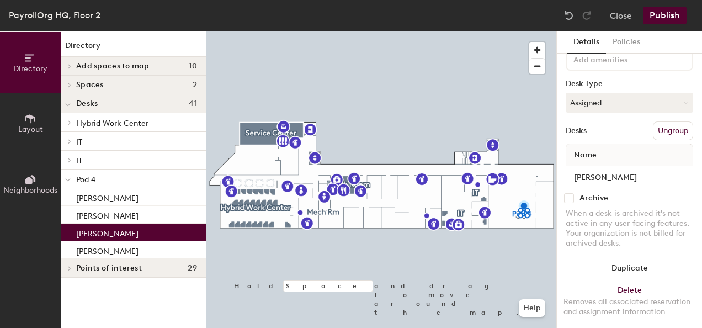
scroll to position [91, 0]
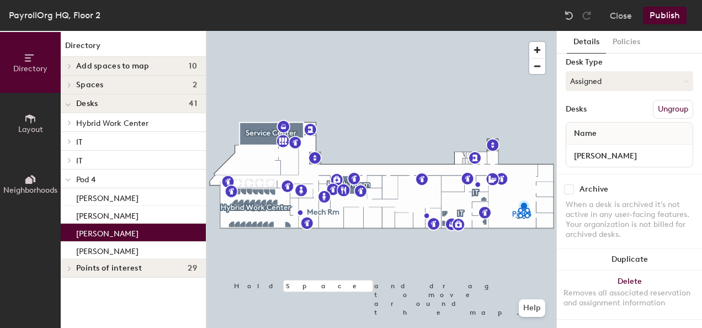
click at [520, 31] on div at bounding box center [381, 31] width 350 height 0
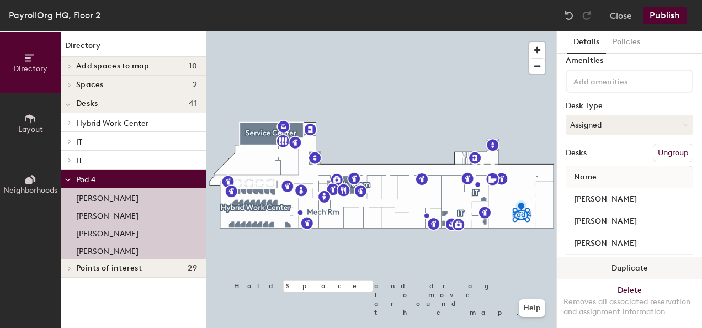
scroll to position [0, 0]
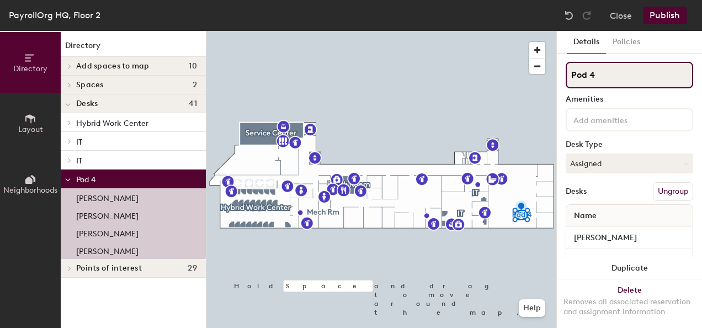
click at [615, 74] on input "Pod 4" at bounding box center [630, 75] width 128 height 26
type input "P"
click at [583, 77] on input "P" at bounding box center [630, 75] width 128 height 26
type input "P4"
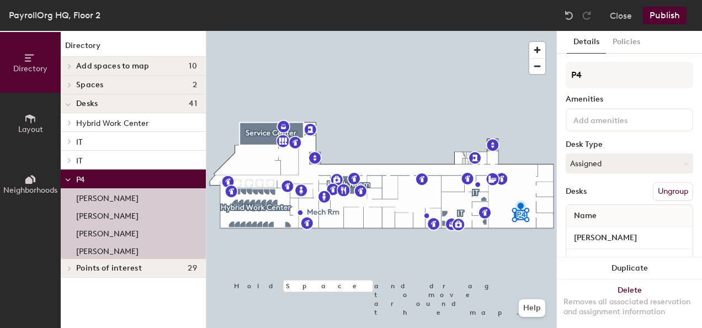
click at [522, 31] on div at bounding box center [381, 31] width 350 height 0
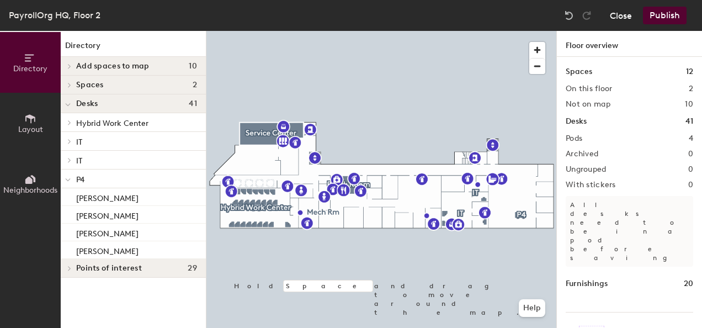
click at [618, 15] on button "Close" at bounding box center [621, 16] width 22 height 18
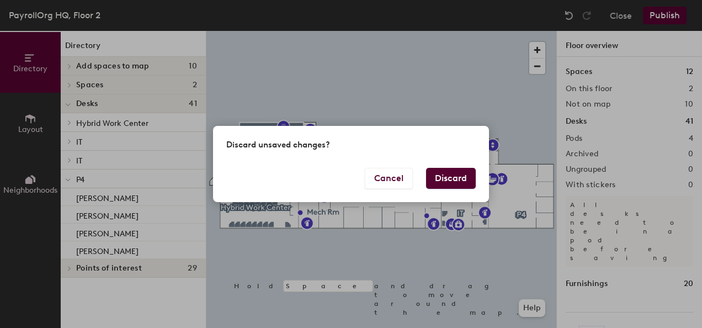
click at [537, 119] on div "Discard unsaved changes? Cancel Discard" at bounding box center [351, 164] width 702 height 328
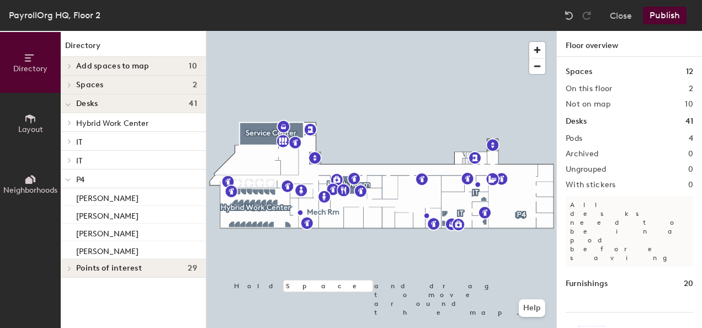
click at [673, 15] on button "Publish" at bounding box center [665, 16] width 44 height 18
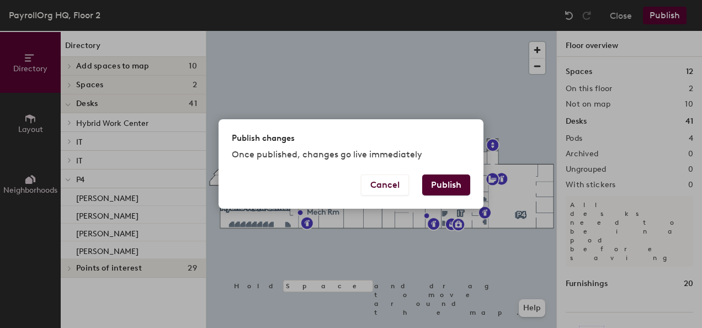
drag, startPoint x: 445, startPoint y: 190, endPoint x: 452, endPoint y: 172, distance: 19.4
click at [446, 190] on button "Publish" at bounding box center [446, 184] width 48 height 21
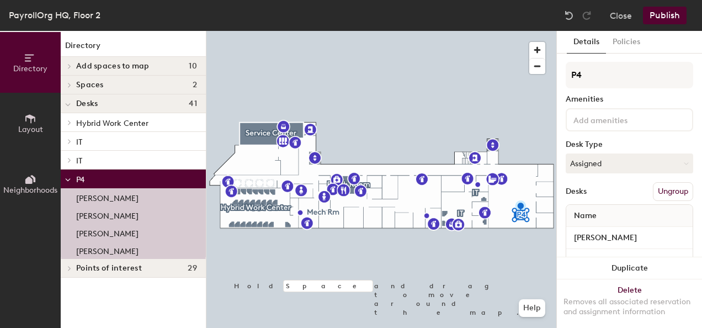
click at [523, 31] on div at bounding box center [381, 31] width 350 height 0
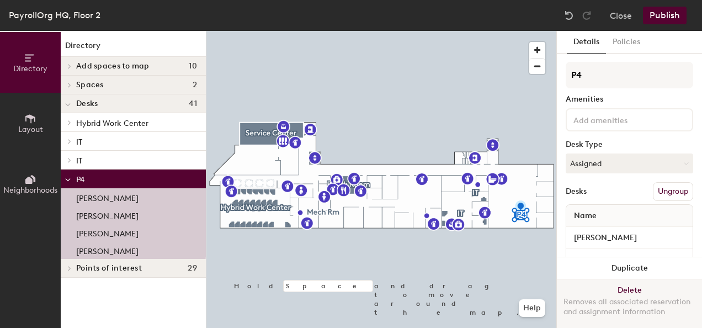
click at [622, 280] on button "Delete Removes all associated reservation and assignment information" at bounding box center [629, 303] width 145 height 49
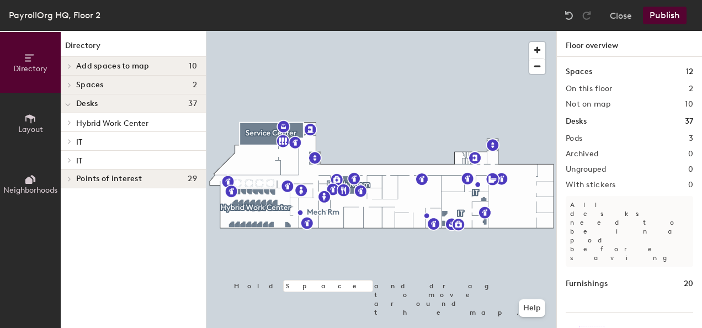
click at [672, 18] on button "Publish" at bounding box center [665, 16] width 44 height 18
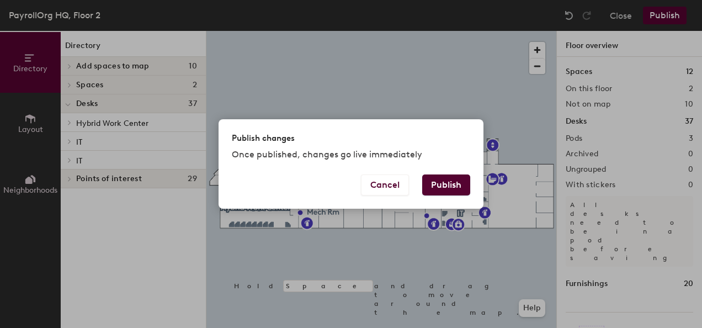
click at [444, 187] on button "Publish" at bounding box center [446, 184] width 48 height 21
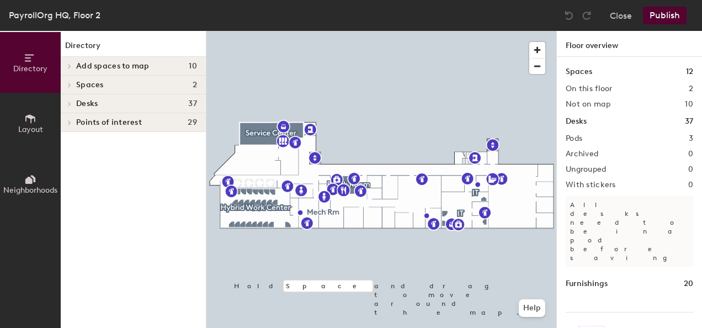
click at [28, 131] on span "Layout" at bounding box center [30, 129] width 25 height 9
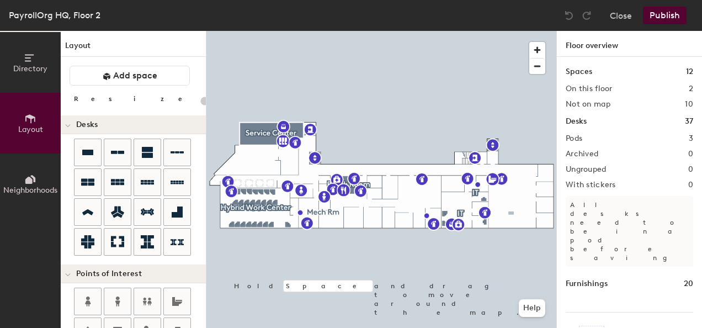
click at [511, 213] on div "Directory Layout Neighborhoods Layout Add space Resize Desks Points of Interest…" at bounding box center [351, 179] width 702 height 297
type input "100"
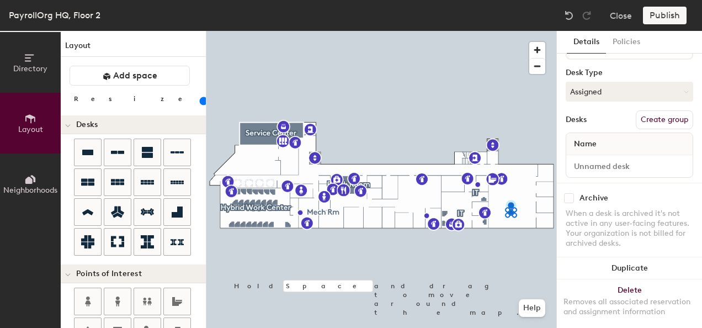
scroll to position [91, 0]
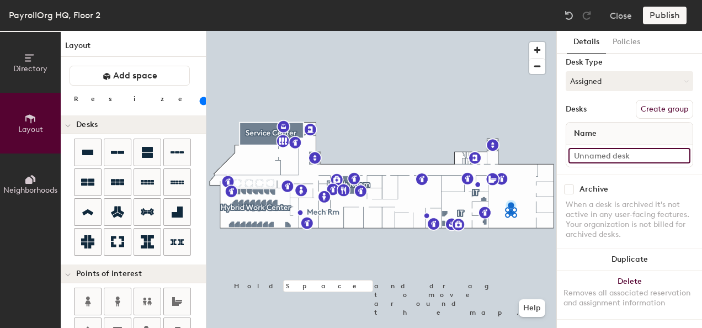
click at [606, 148] on input at bounding box center [630, 155] width 122 height 15
type input "D"
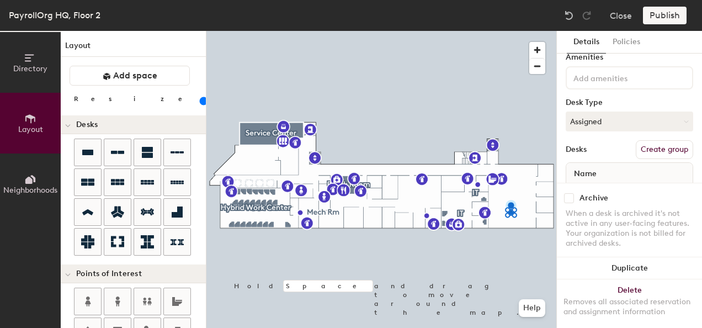
scroll to position [0, 0]
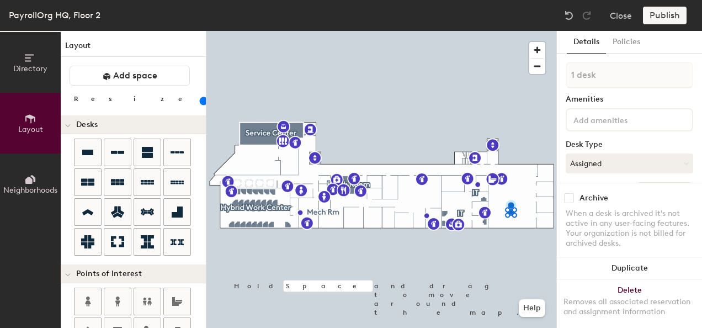
type input "Acct Desk 1"
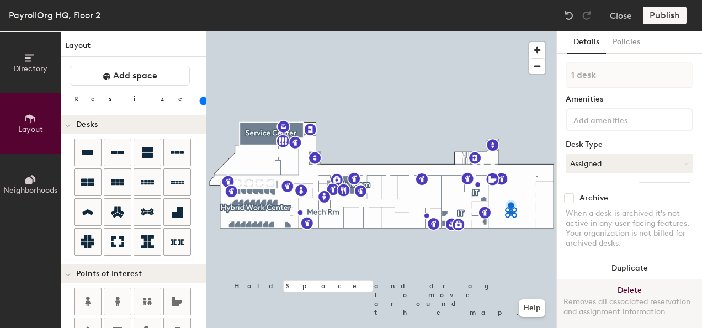
click at [616, 280] on button "Delete Removes all associated reservation and assignment information" at bounding box center [629, 303] width 145 height 49
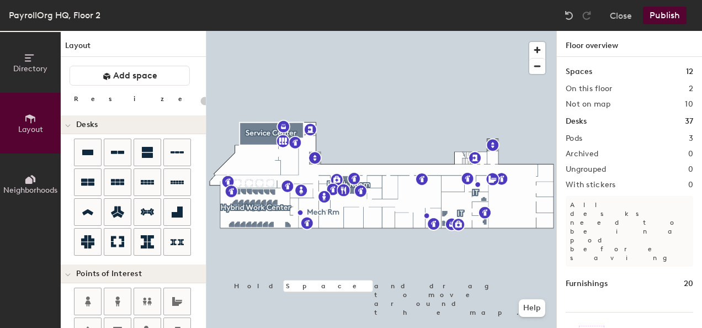
click at [665, 19] on button "Publish" at bounding box center [665, 16] width 44 height 18
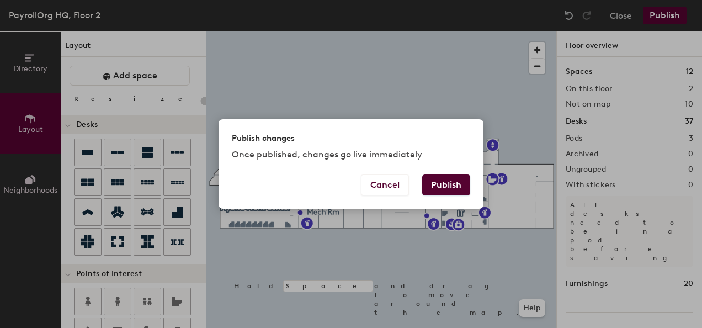
click at [449, 182] on button "Publish" at bounding box center [446, 184] width 48 height 21
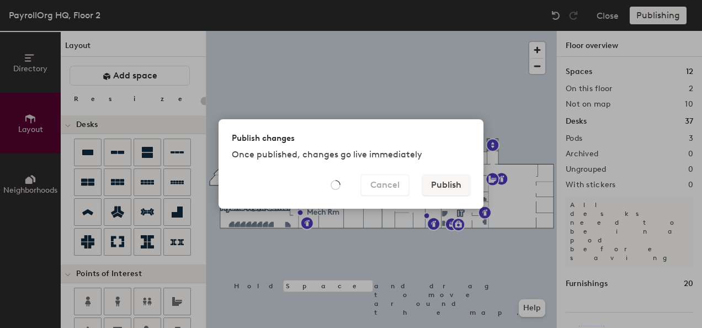
type input "20"
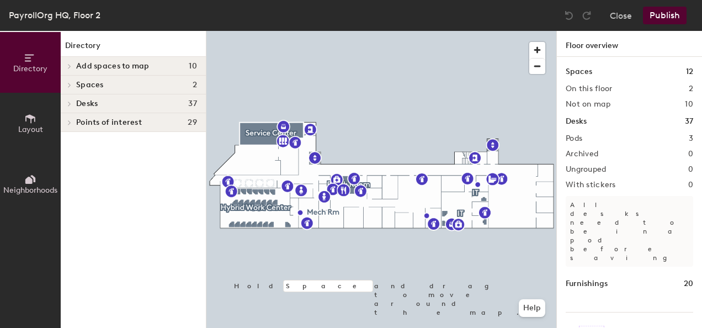
click at [77, 68] on span "Add spaces to map" at bounding box center [112, 66] width 73 height 9
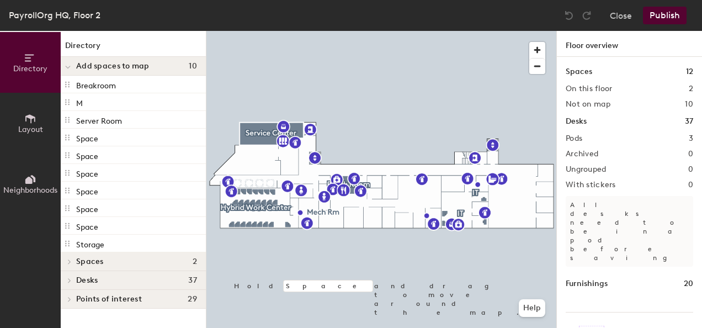
click at [124, 264] on h4 "Spaces 2" at bounding box center [136, 261] width 121 height 9
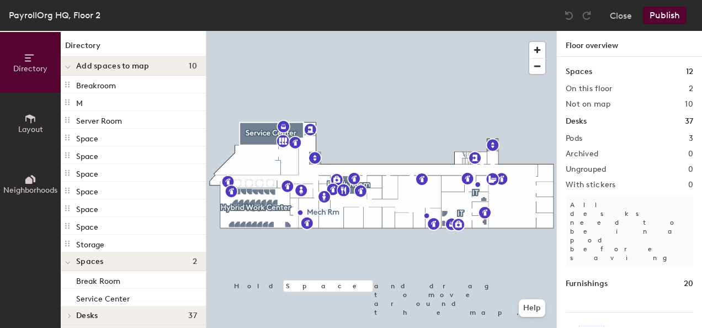
click at [33, 128] on span "Layout" at bounding box center [30, 129] width 25 height 9
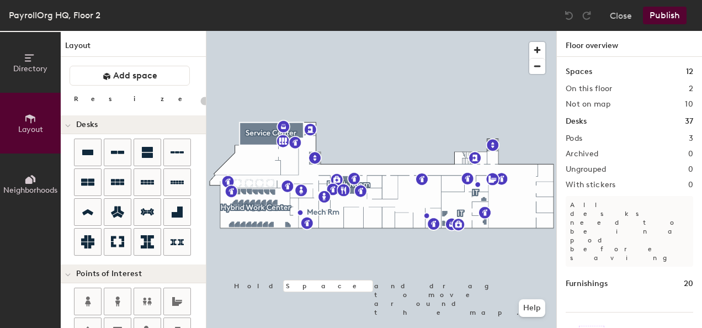
click at [513, 31] on div at bounding box center [381, 31] width 350 height 0
click at [36, 189] on span "Neighborhoods" at bounding box center [30, 189] width 54 height 9
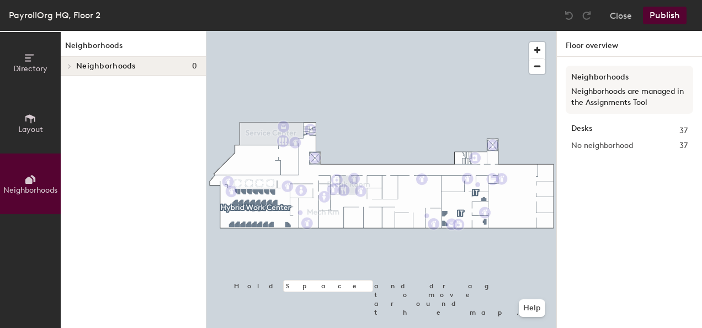
click at [25, 130] on span "Layout" at bounding box center [30, 129] width 25 height 9
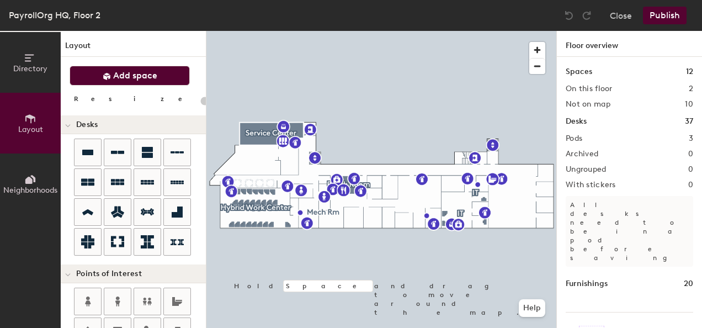
click at [145, 79] on span "Add space" at bounding box center [135, 75] width 44 height 11
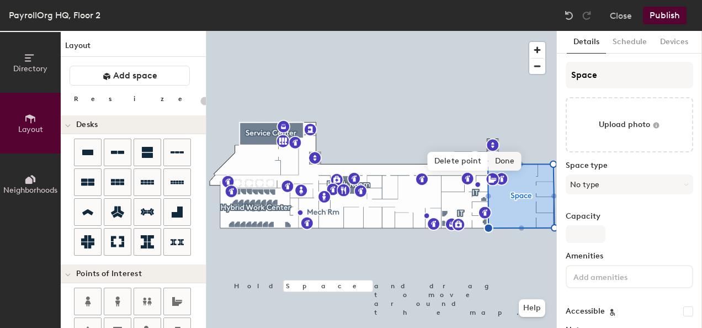
click at [507, 162] on span "Done" at bounding box center [504, 161] width 33 height 19
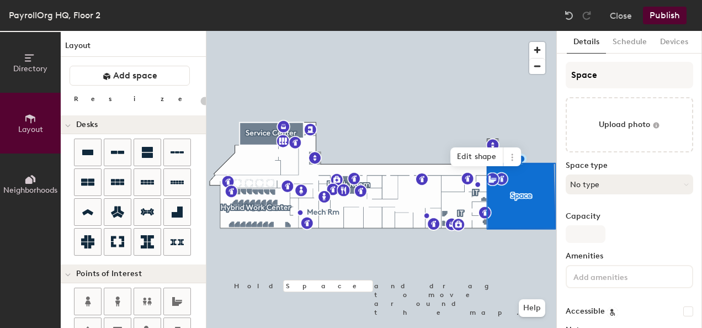
click at [684, 186] on icon at bounding box center [686, 184] width 5 height 5
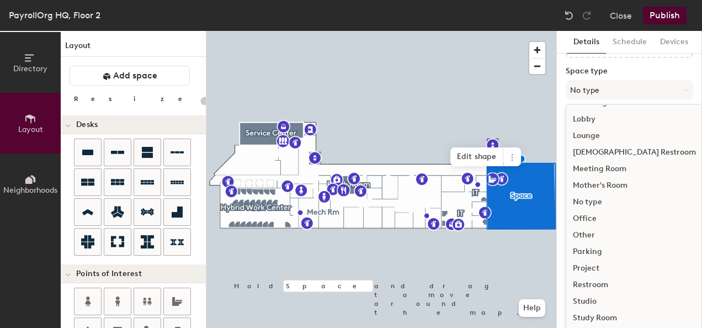
scroll to position [110, 0]
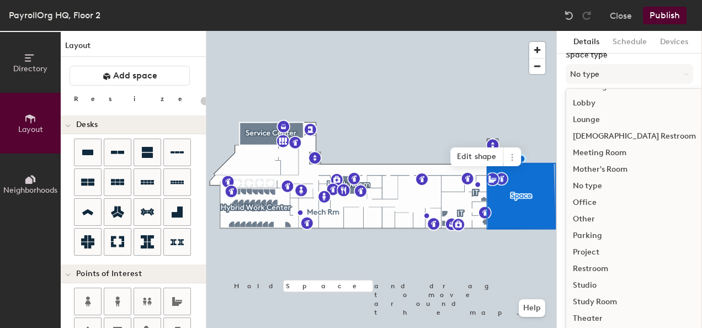
click at [591, 201] on div "Office" at bounding box center [634, 202] width 136 height 17
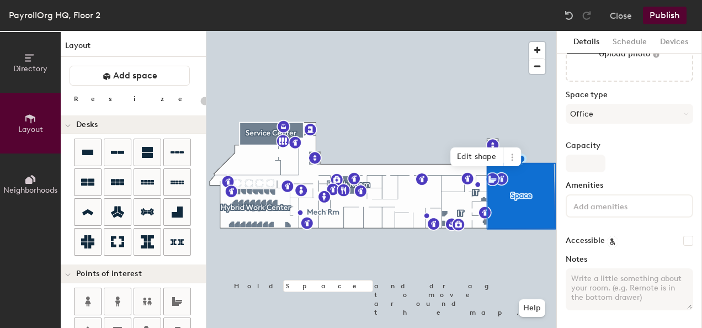
type input "20"
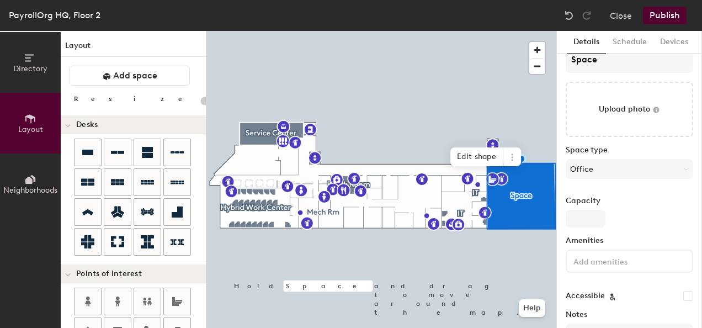
scroll to position [0, 0]
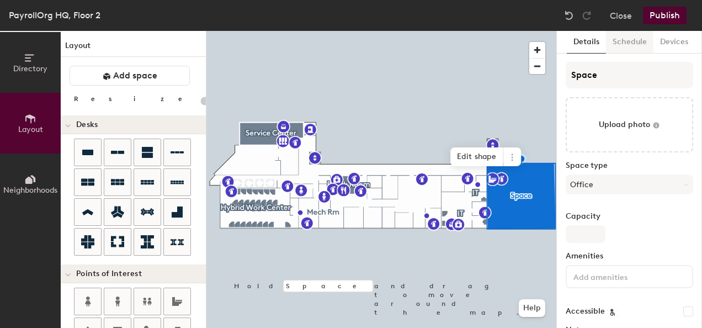
click at [625, 47] on button "Schedule" at bounding box center [629, 42] width 47 height 23
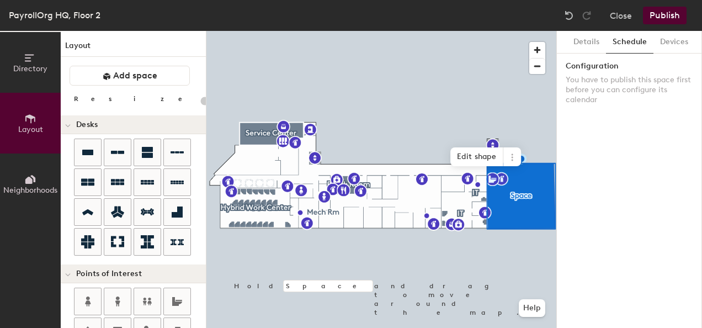
click at [666, 44] on button "Devices" at bounding box center [674, 42] width 41 height 23
drag, startPoint x: 584, startPoint y: 42, endPoint x: 597, endPoint y: 55, distance: 18.3
click at [584, 43] on button "Details" at bounding box center [586, 42] width 39 height 23
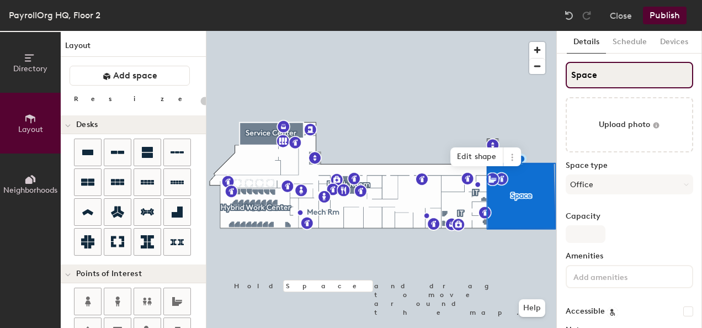
click at [597, 72] on input "Space" at bounding box center [630, 75] width 128 height 26
type input "Spac"
type input "20"
type input "S"
type input "20"
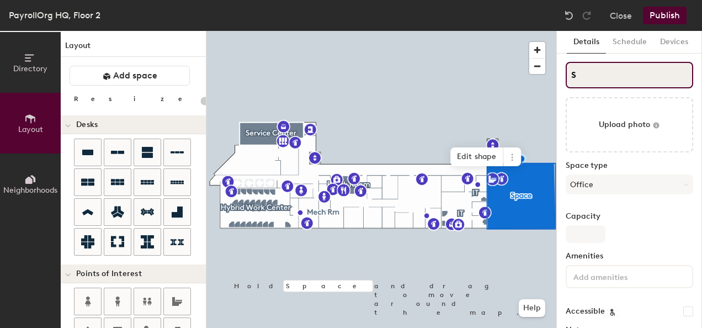
type input "S"
type input "20"
type input "S"
type input "20"
type input "SA"
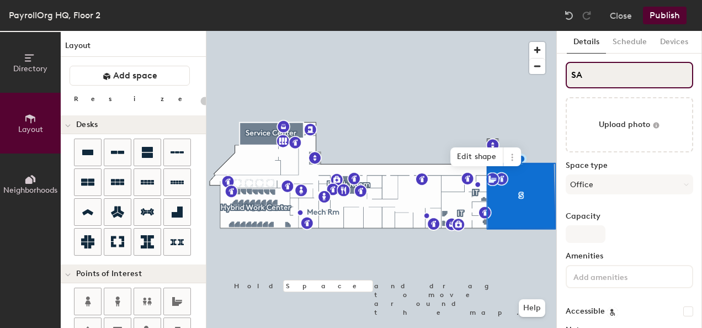
type input "20"
type input "SAc"
type input "20"
type input "SAcc"
type input "20"
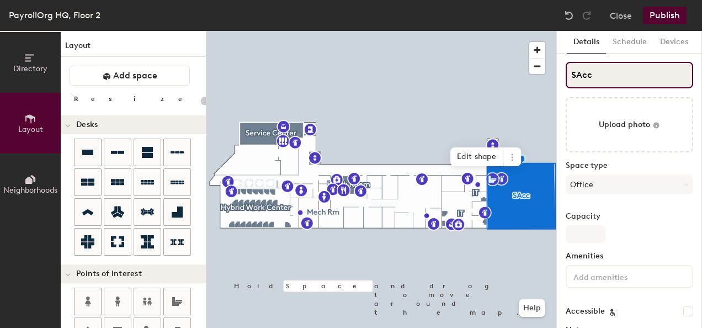
type input "SAcco"
type input "20"
type input "SAccot"
type input "20"
type input "SAccoti"
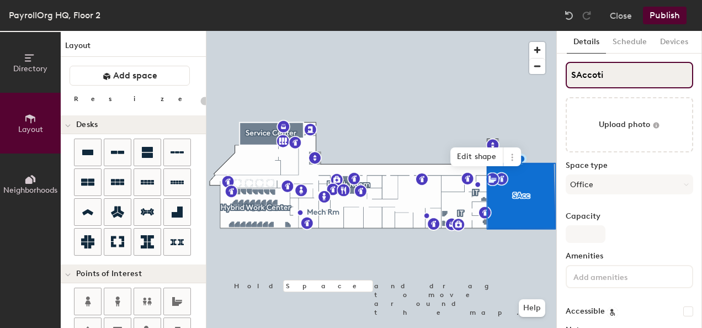
type input "20"
type input "SAccoting"
type input "20"
drag, startPoint x: 596, startPoint y: 76, endPoint x: 601, endPoint y: 79, distance: 5.7
type input "SAccouting"
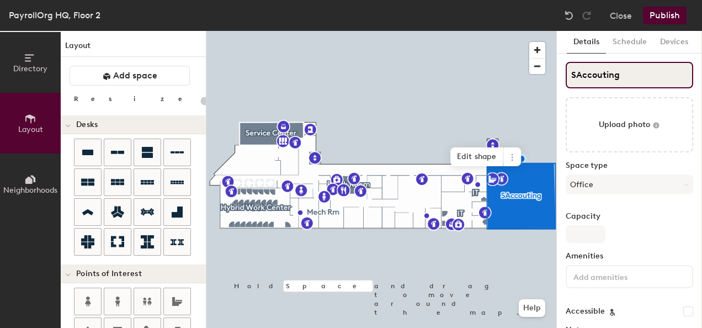
type input "20"
type input "Accouting"
type input "20"
type input "Accounting"
type input "20"
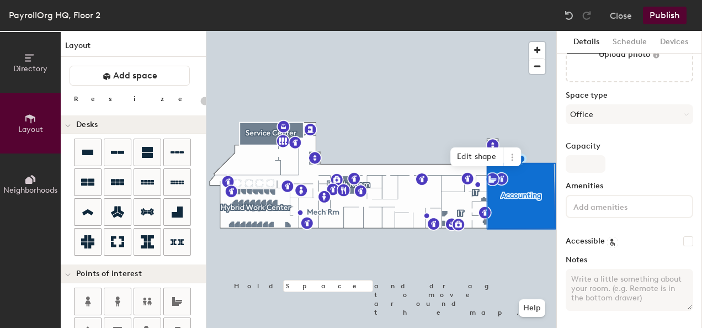
scroll to position [71, 0]
type input "Accounting"
click at [658, 16] on button "Publish" at bounding box center [665, 16] width 44 height 18
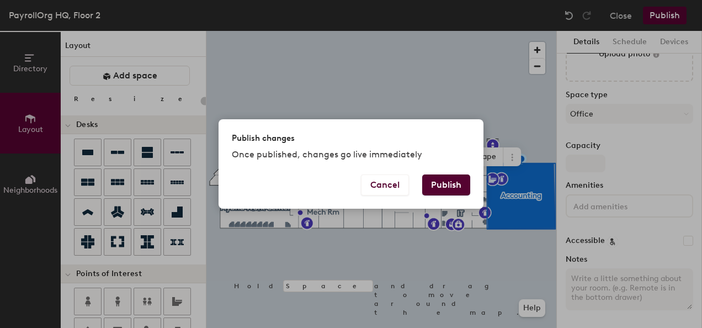
drag, startPoint x: 439, startPoint y: 188, endPoint x: 437, endPoint y: 273, distance: 85.0
click at [439, 190] on button "Publish" at bounding box center [446, 184] width 48 height 21
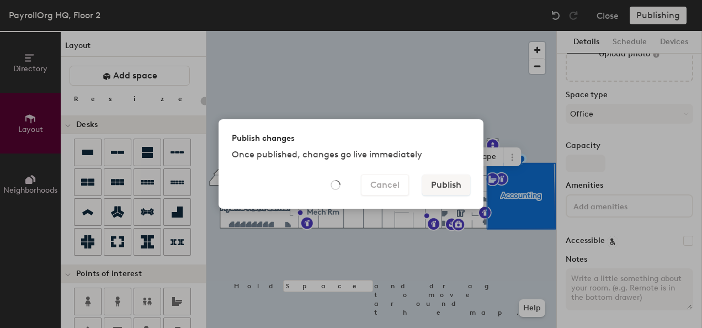
type input "20"
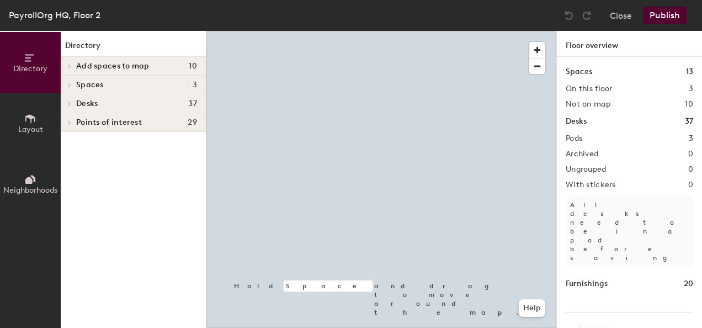
click at [32, 131] on span "Layout" at bounding box center [30, 129] width 25 height 9
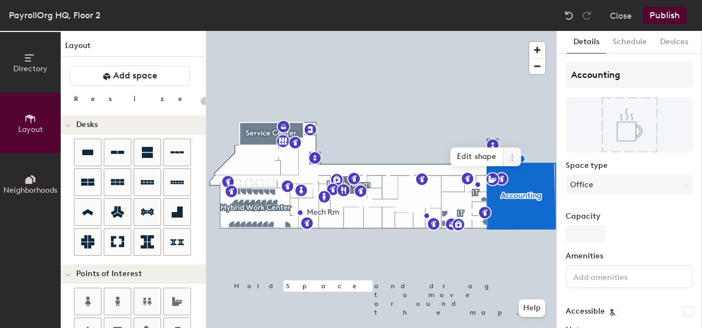
drag, startPoint x: 206, startPoint y: 182, endPoint x: 509, endPoint y: 162, distance: 303.7
click at [511, 160] on icon at bounding box center [512, 157] width 9 height 9
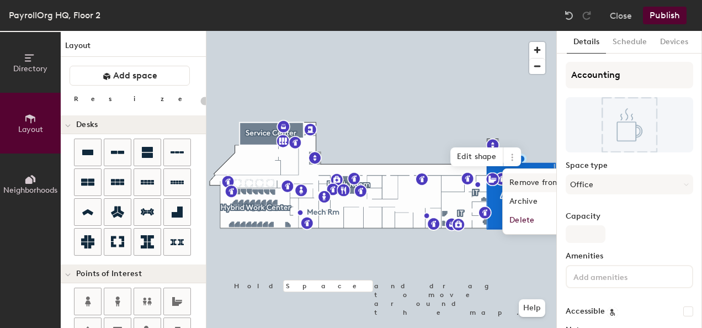
click at [526, 185] on span "Remove from map" at bounding box center [552, 182] width 98 height 19
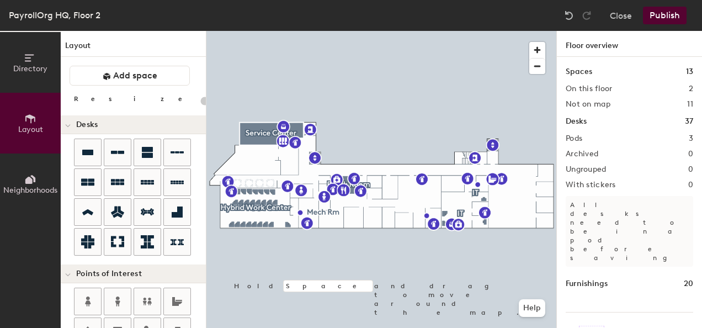
type input "20"
